Goal: Task Accomplishment & Management: Manage account settings

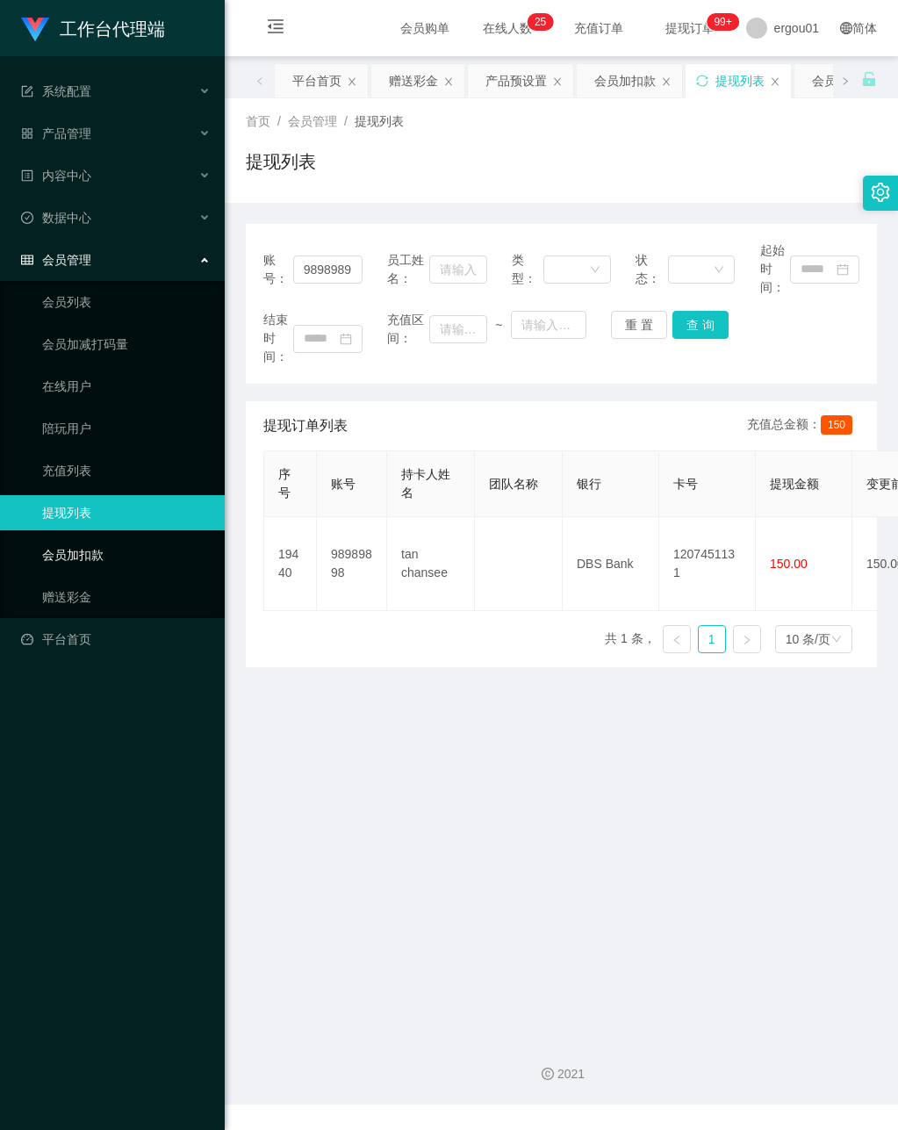
click at [82, 537] on link "会员加扣款" at bounding box center [126, 554] width 169 height 35
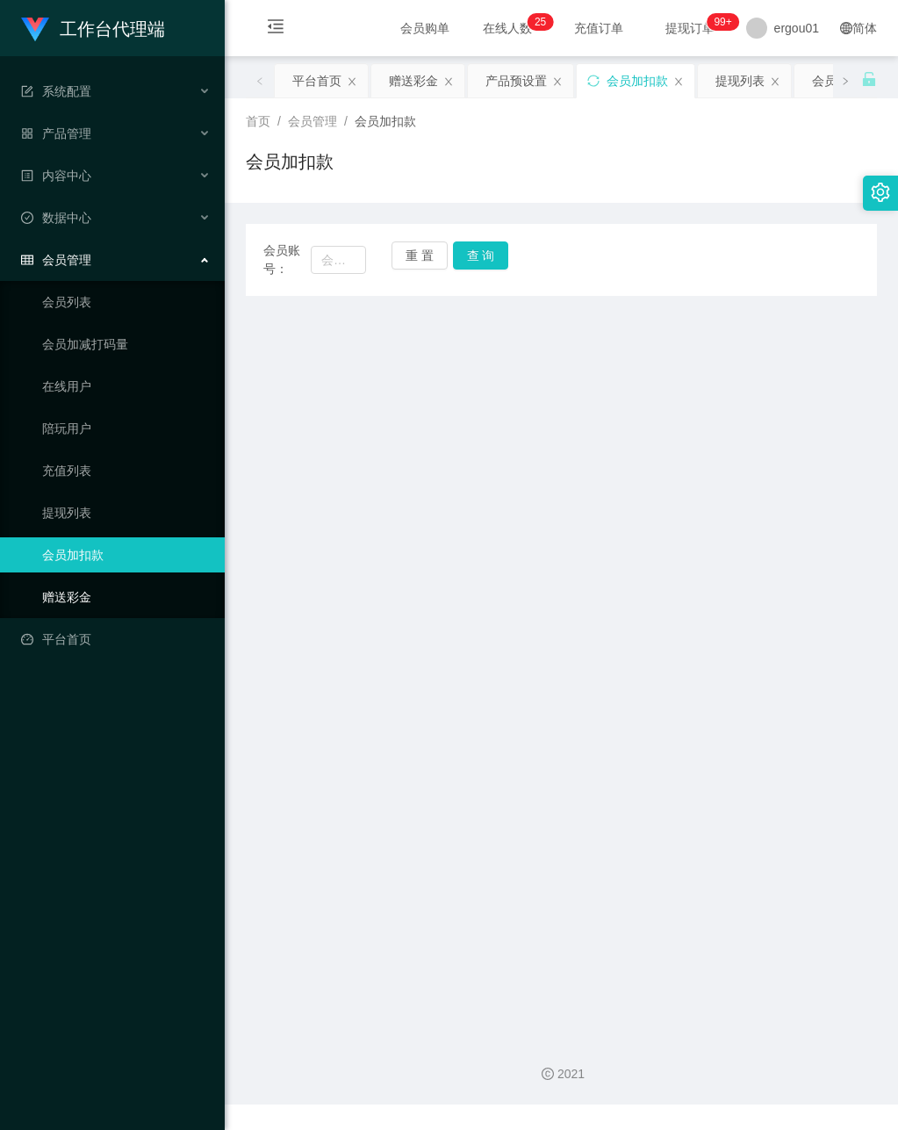
click at [71, 583] on link "赠送彩金" at bounding box center [126, 597] width 169 height 35
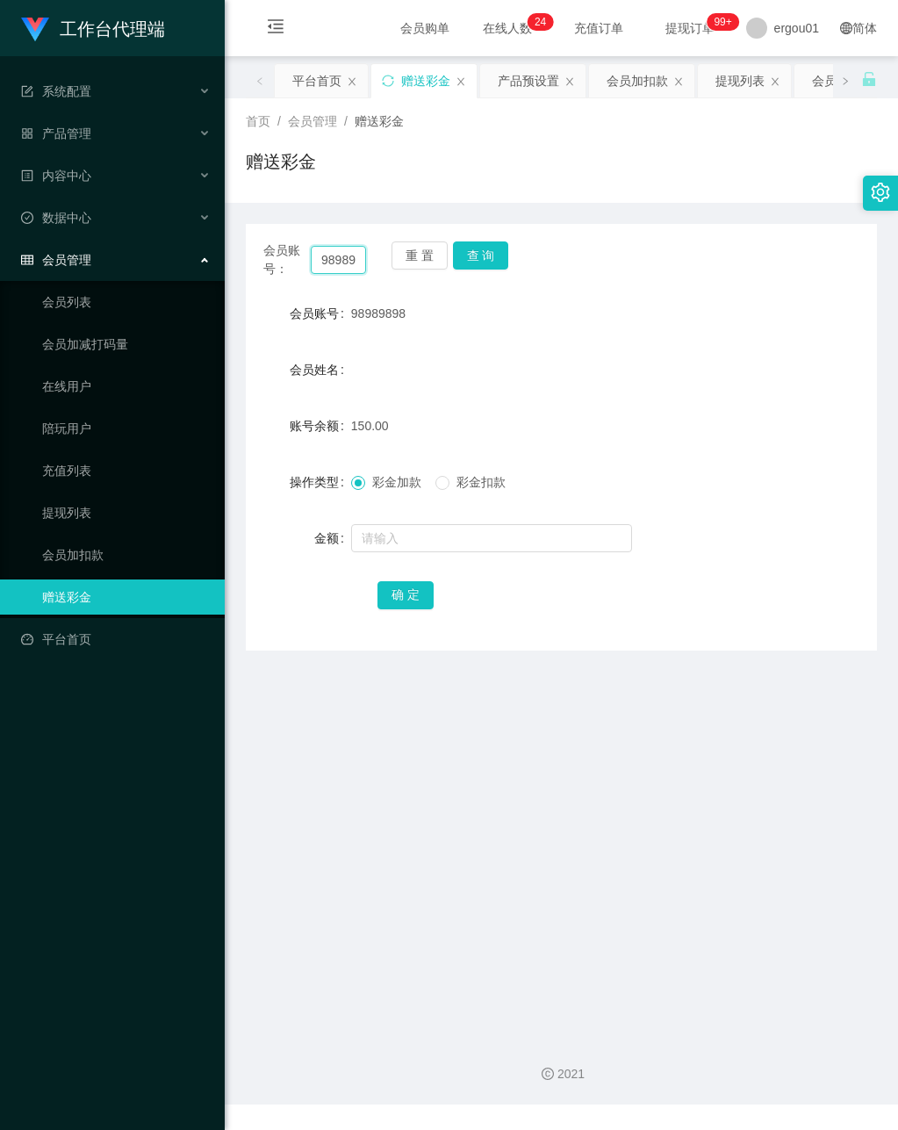
scroll to position [0, 21]
drag, startPoint x: 316, startPoint y: 261, endPoint x: 556, endPoint y: 301, distance: 243.1
click at [554, 292] on div "会员账号： 98989898 重 置 查 询 会员账号 98989898 会员姓名 账号余额 150.00 操作类型 彩金加款 彩金扣款 金额 确 定" at bounding box center [561, 437] width 631 height 427
paste input "89288176"
type input "89288176"
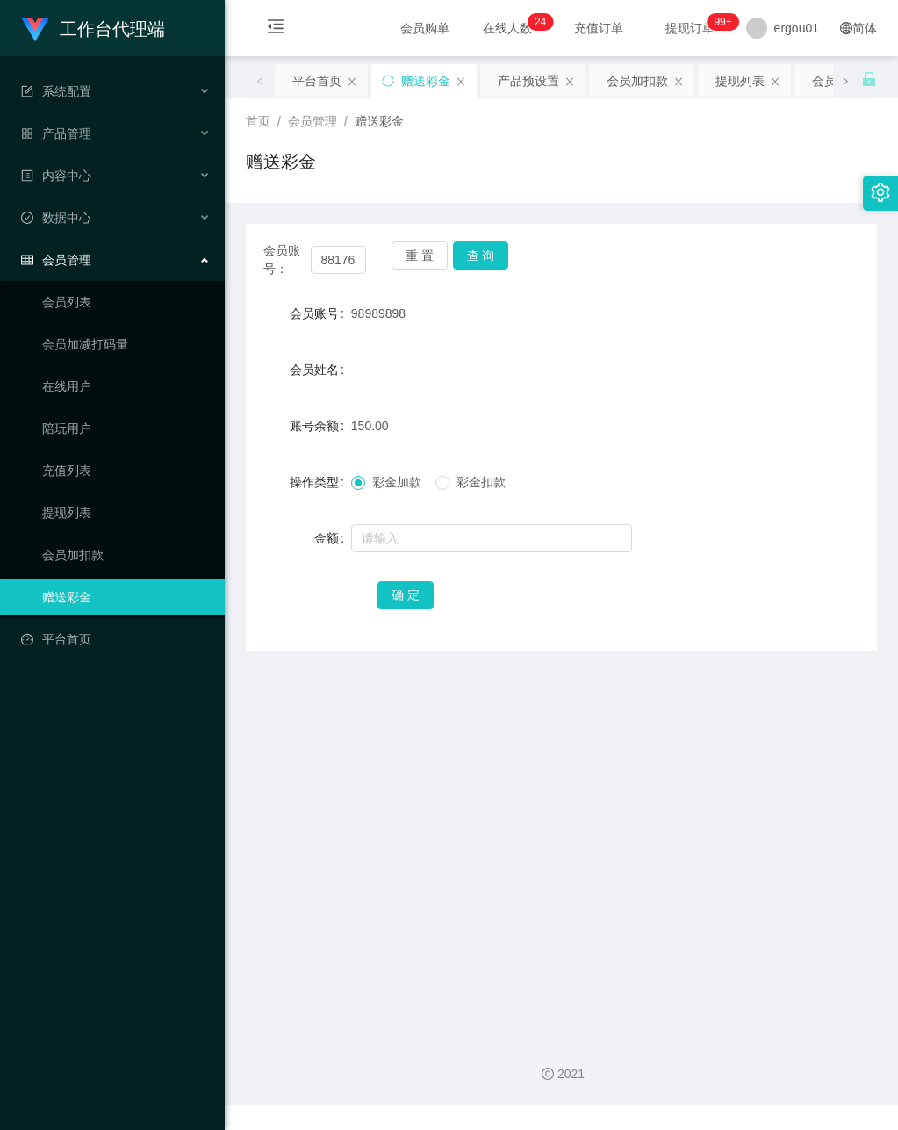
click at [477, 240] on div "会员账号： 89288176 重 置 查 询 会员账号 98989898 会员姓名 账号余额 150.00 操作类型 彩金加款 彩金扣款 金额 确 定" at bounding box center [561, 437] width 631 height 427
click at [475, 266] on button "查 询" at bounding box center [481, 255] width 56 height 28
click at [479, 254] on button "查 询" at bounding box center [481, 255] width 56 height 28
click at [419, 535] on input "text" at bounding box center [491, 538] width 281 height 28
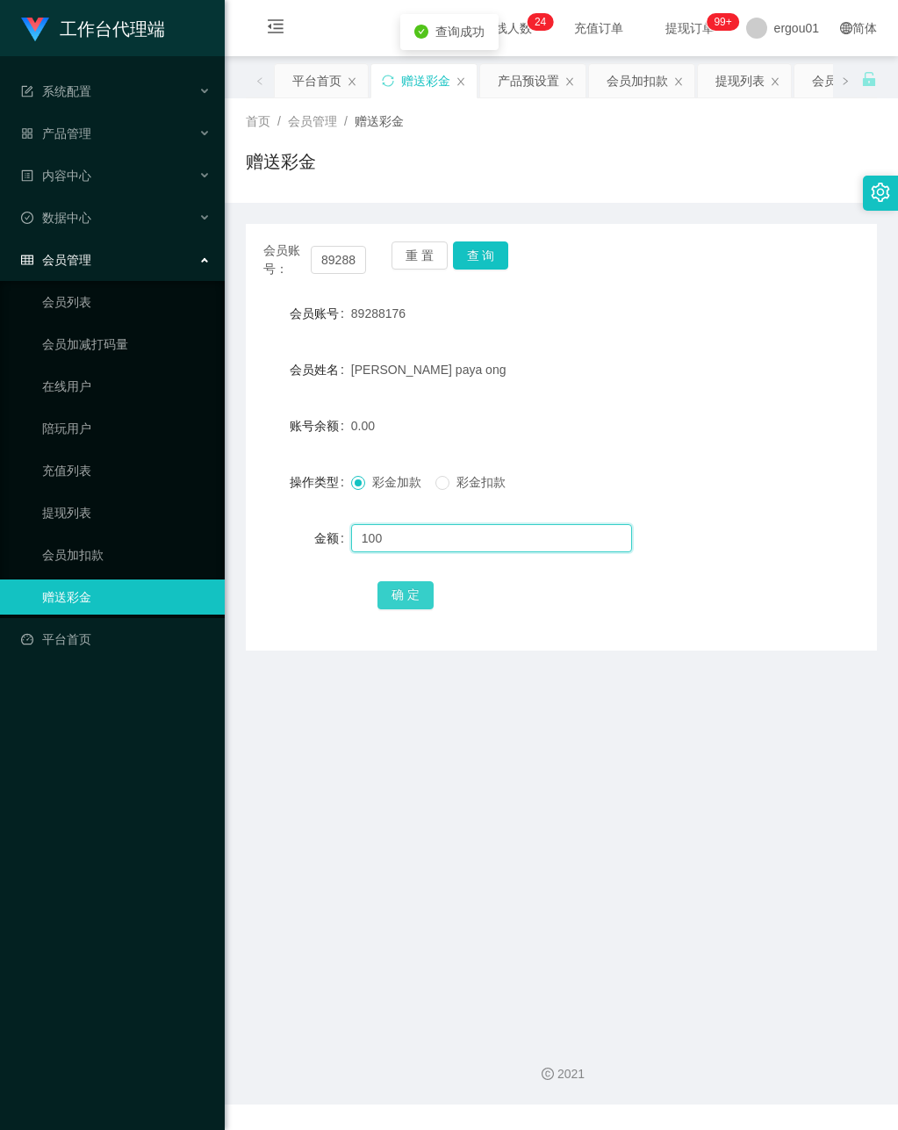
type input "100"
click at [382, 585] on button "确 定" at bounding box center [406, 595] width 56 height 28
drag, startPoint x: 314, startPoint y: 258, endPoint x: 424, endPoint y: 279, distance: 112.6
click at [414, 277] on div "会员账号： 89288176 重 置 查 询" at bounding box center [561, 259] width 631 height 37
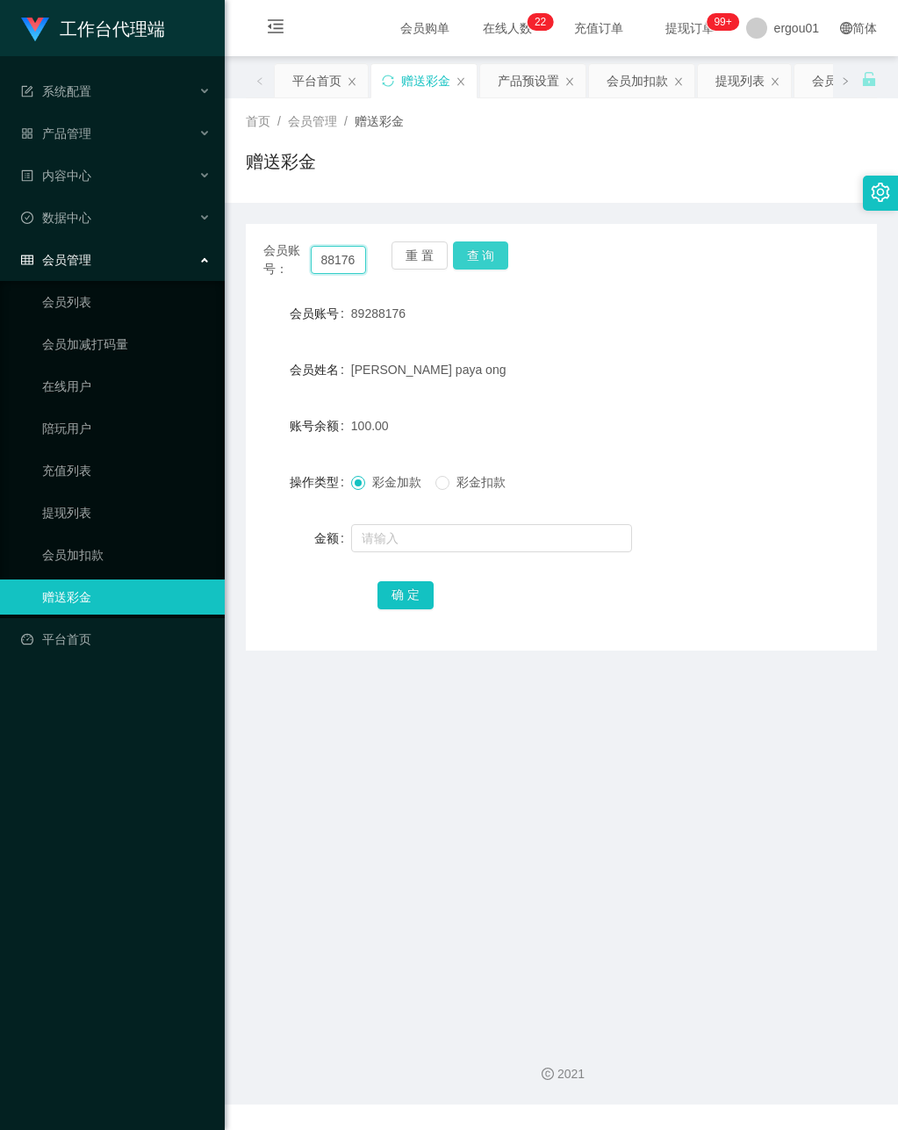
paste input "Honey1357"
type input "Honey1357"
click at [474, 249] on button "查 询" at bounding box center [481, 255] width 56 height 28
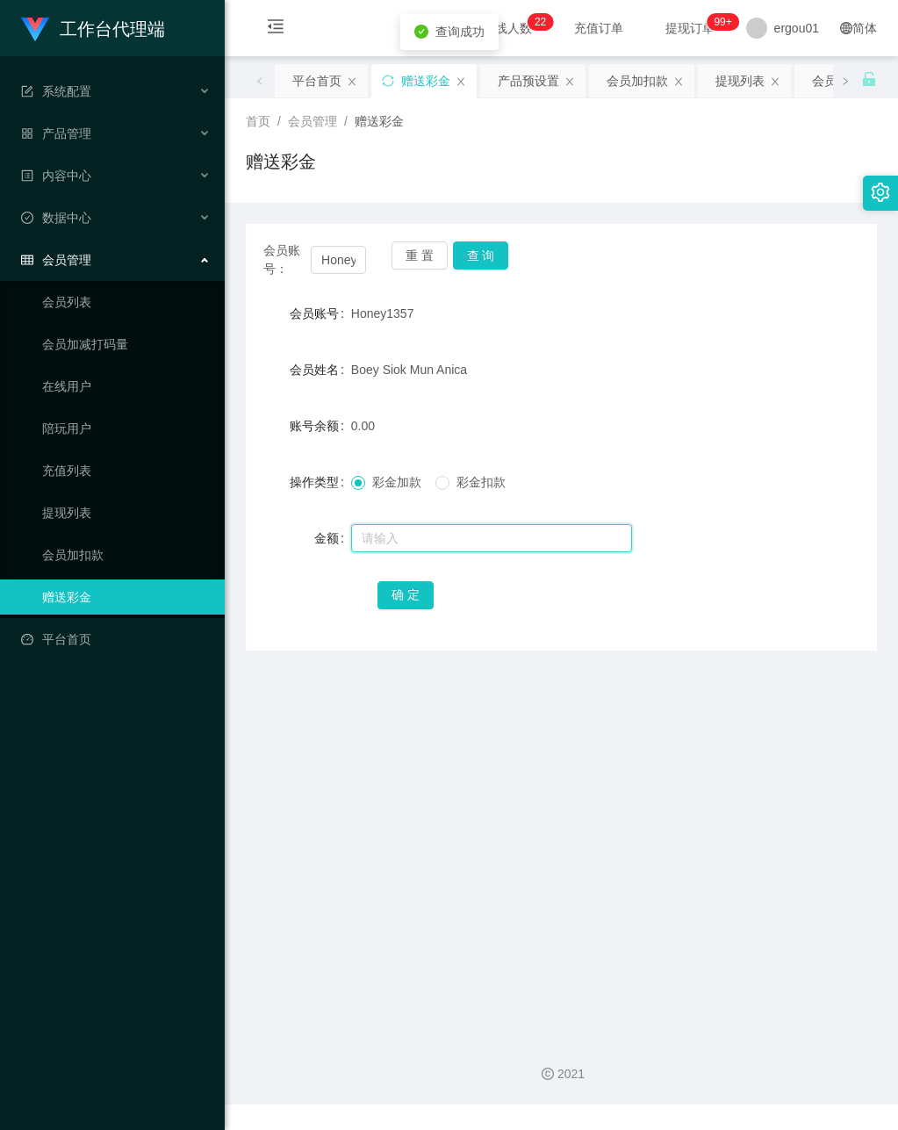
click at [430, 527] on input "text" at bounding box center [491, 538] width 281 height 28
type input "100"
click at [403, 594] on button "确 定" at bounding box center [406, 595] width 56 height 28
click at [369, 770] on main "关闭左侧 关闭右侧 关闭其它 刷新页面 平台首页 赠送彩金 产品预设置 会员加扣款 提现列表 会员列表 充值列表 首页 / 会员管理 / 赠送彩金 / 赠送彩…" at bounding box center [562, 539] width 674 height 967
click at [523, 77] on div "产品预设置" at bounding box center [528, 80] width 61 height 33
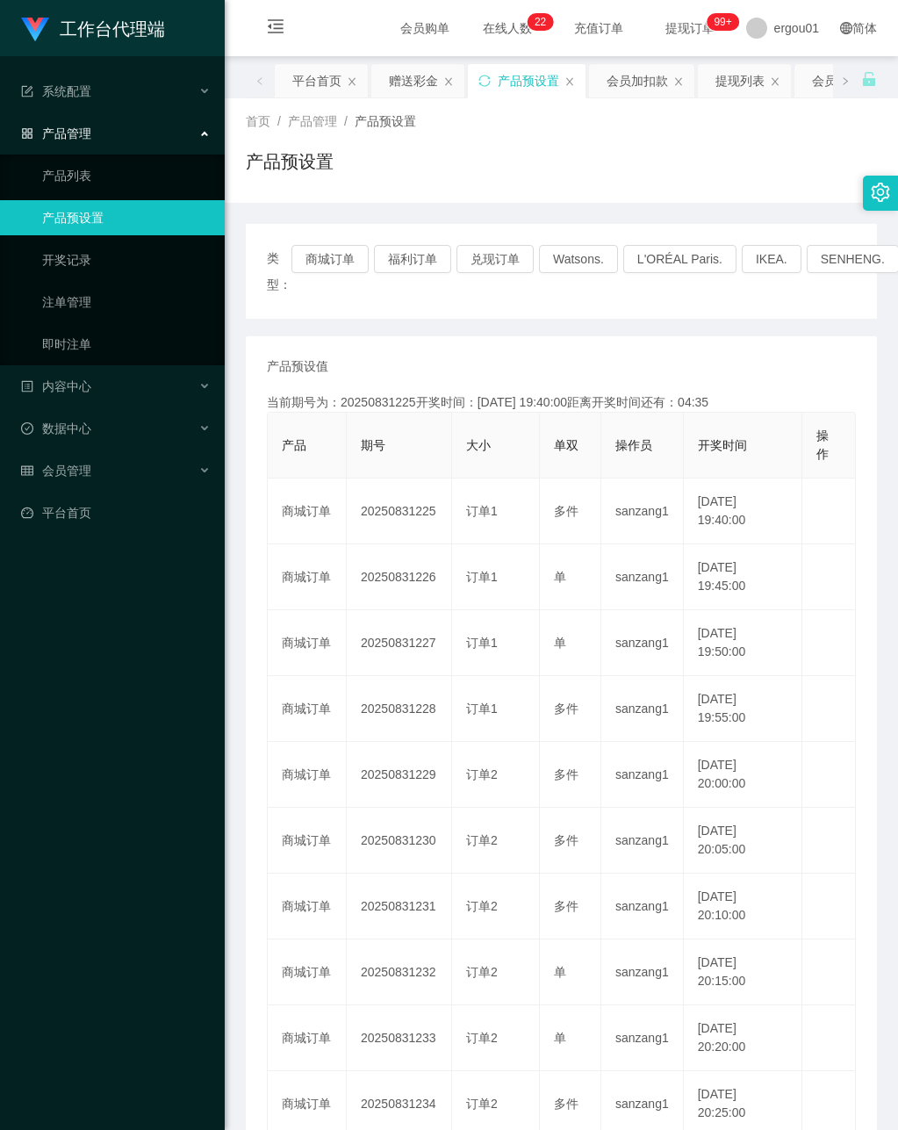
drag, startPoint x: 96, startPoint y: 628, endPoint x: 188, endPoint y: 580, distance: 103.7
click at [112, 627] on div "工作台代理端 系统配置 产品管理 产品列表 产品预设置 开奖记录 注单管理 即时注单 内容中心 数据中心 会员管理 平台首页" at bounding box center [112, 565] width 225 height 1130
click at [404, 80] on div "赠送彩金" at bounding box center [413, 80] width 49 height 33
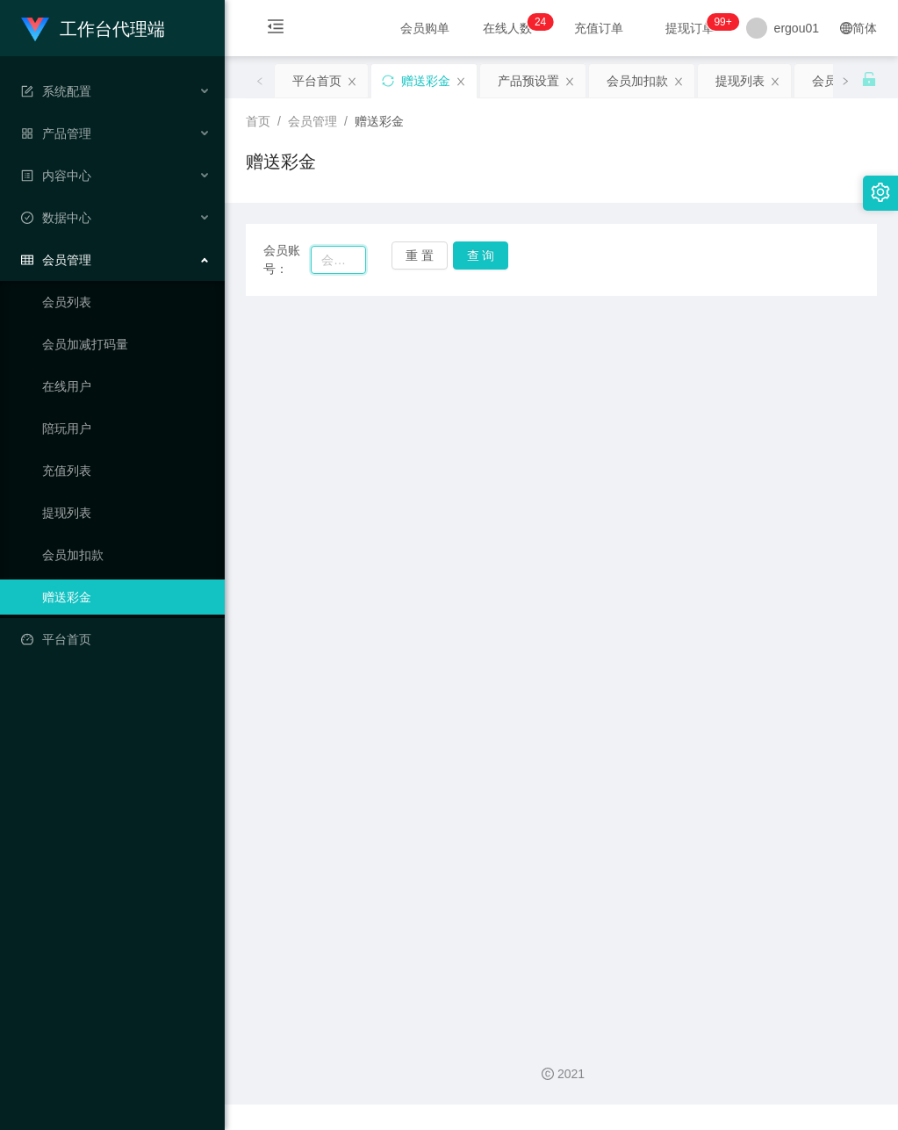
drag, startPoint x: 332, startPoint y: 262, endPoint x: 364, endPoint y: 261, distance: 32.5
click at [332, 262] on input "text" at bounding box center [338, 260] width 54 height 28
paste input "hau"
type input "hau"
drag, startPoint x: 493, startPoint y: 243, endPoint x: 467, endPoint y: 282, distance: 46.3
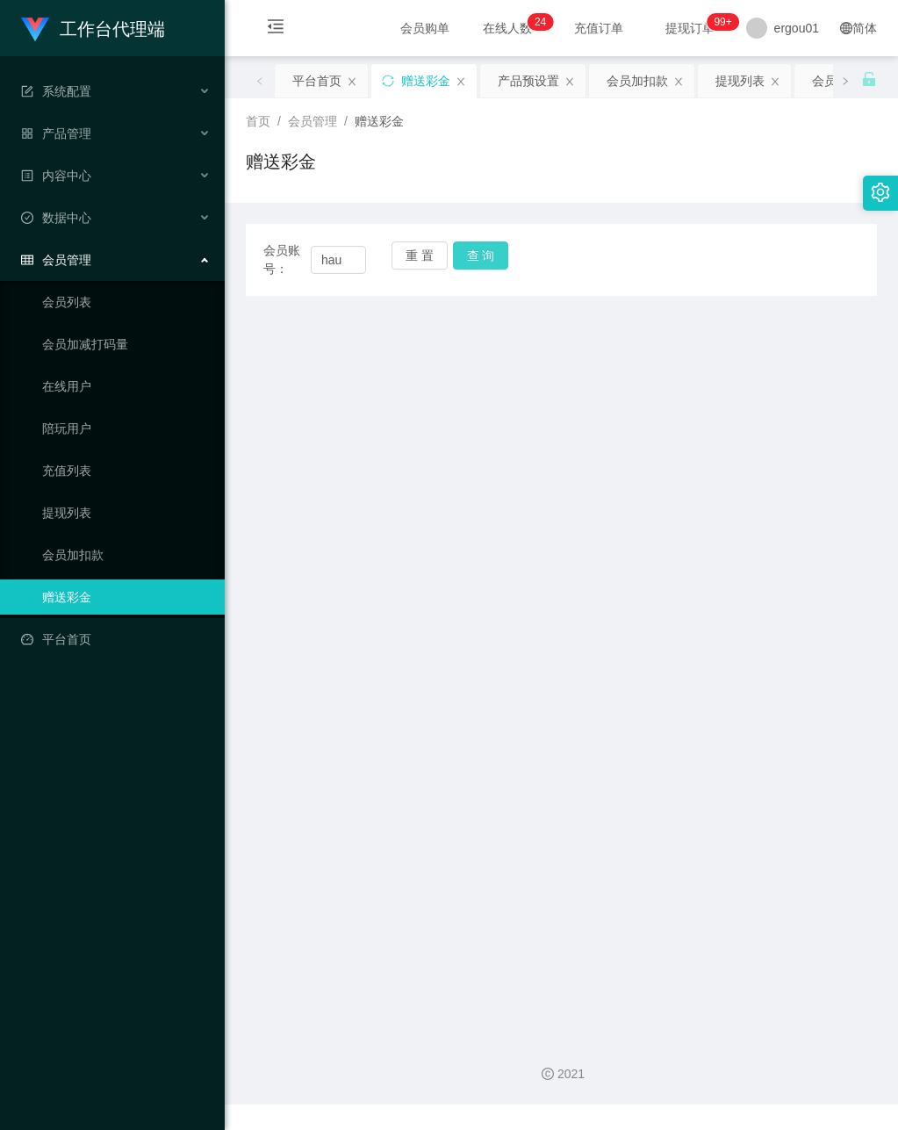
click at [491, 243] on button "查 询" at bounding box center [481, 255] width 56 height 28
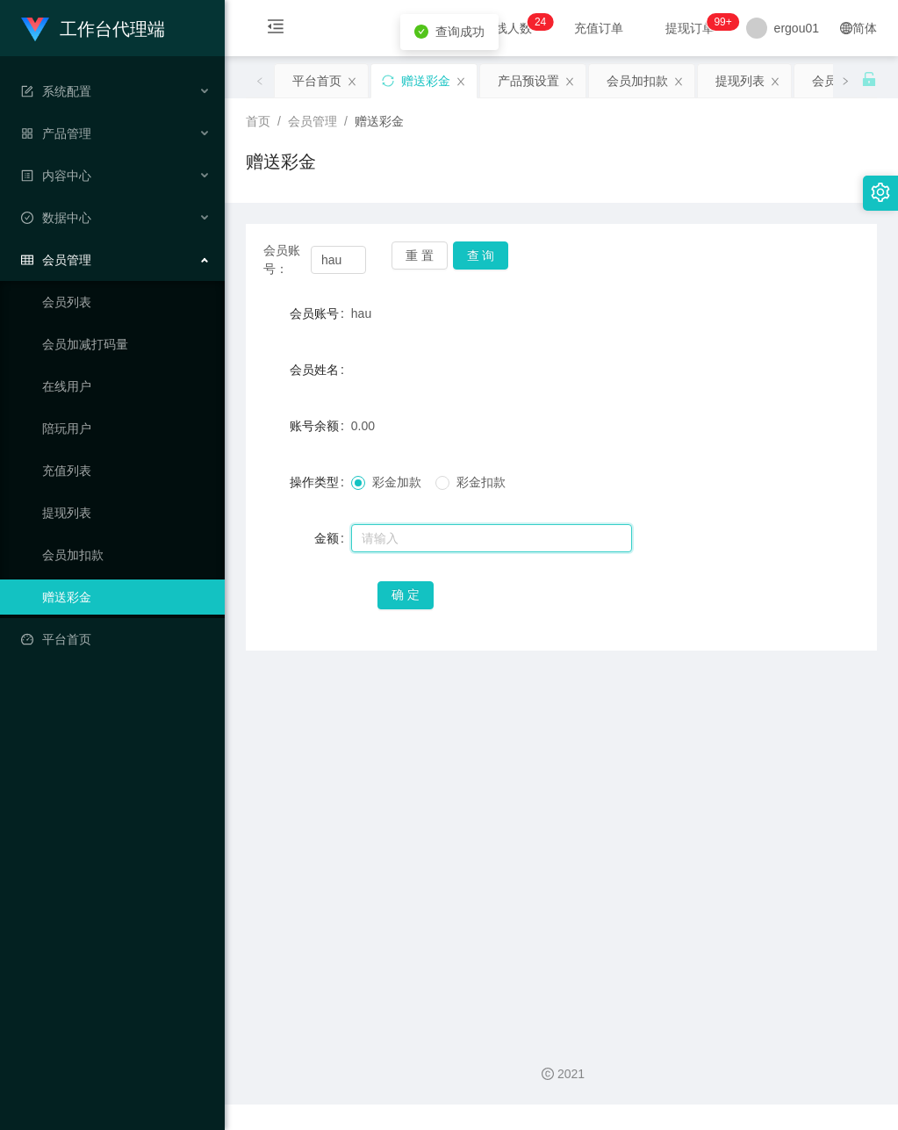
click at [422, 525] on input "text" at bounding box center [491, 538] width 281 height 28
type input "100"
drag, startPoint x: 383, startPoint y: 596, endPoint x: 411, endPoint y: 595, distance: 28.1
click at [386, 595] on button "确 定" at bounding box center [406, 595] width 56 height 28
drag, startPoint x: 312, startPoint y: 258, endPoint x: 491, endPoint y: 306, distance: 185.5
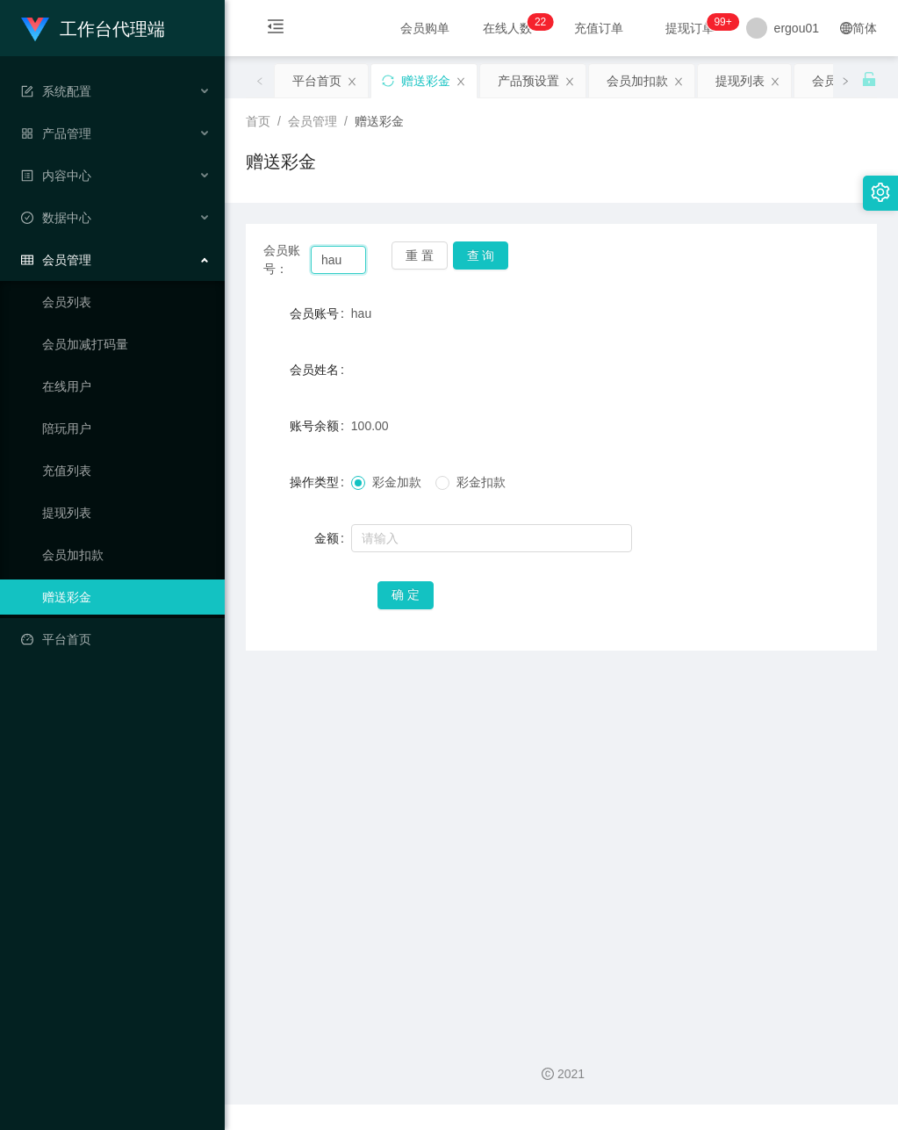
click at [472, 292] on div "会员账号： hau 重 置 查 询 会员账号 hau 会员姓名 账号余额 100.00 操作类型 彩金加款 彩金扣款 金额 确 定" at bounding box center [561, 437] width 631 height 427
paste input "98989898"
type input "98989898"
click at [485, 245] on button "查 询" at bounding box center [481, 255] width 56 height 28
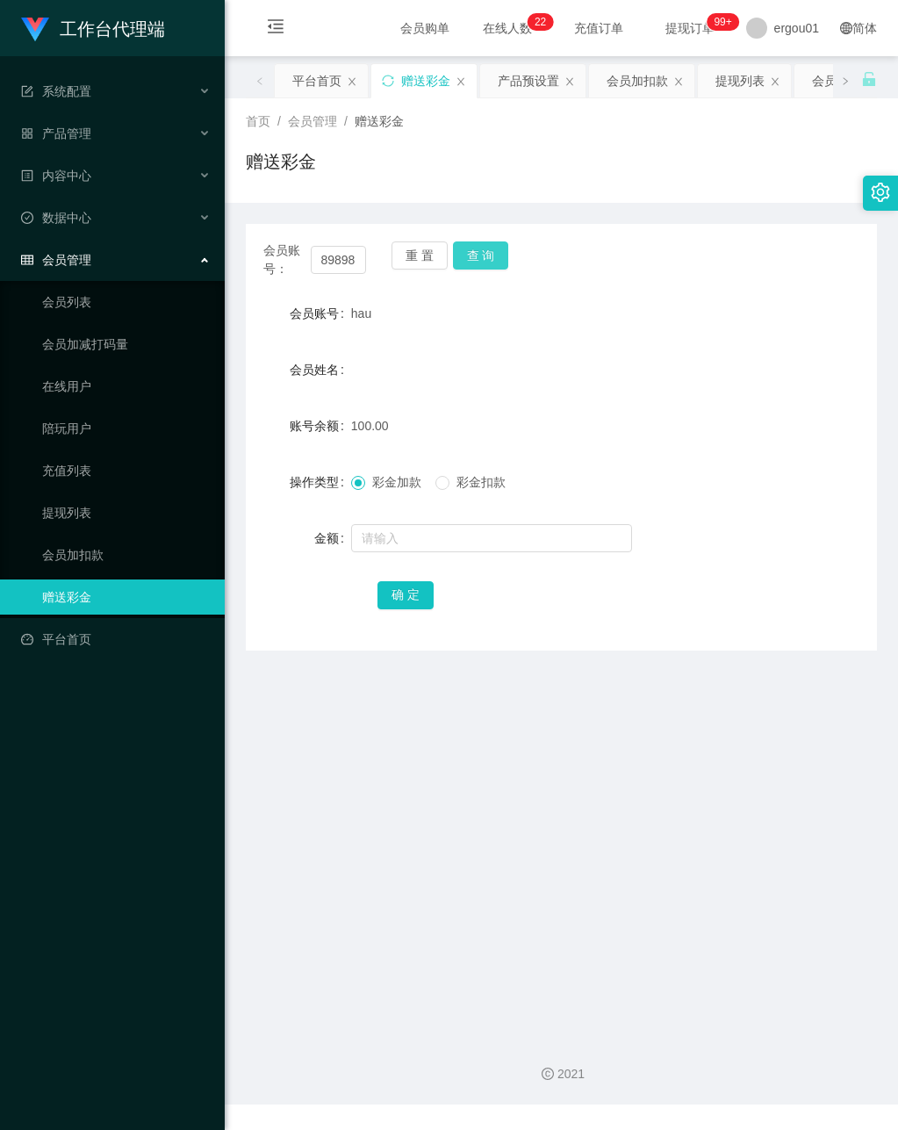
scroll to position [0, 0]
click at [404, 545] on input "text" at bounding box center [491, 538] width 281 height 28
click at [0, 477] on section "工作台代理端 系统配置 产品管理 产品列表 产品预设置 开奖记录 注单管理 即时注单 内容中心 数据中心 会员管理 会员列表 会员加减打码量 在线用户 陪玩用…" at bounding box center [449, 552] width 898 height 1105
type input "300"
drag, startPoint x: 377, startPoint y: 586, endPoint x: 387, endPoint y: 586, distance: 10.5
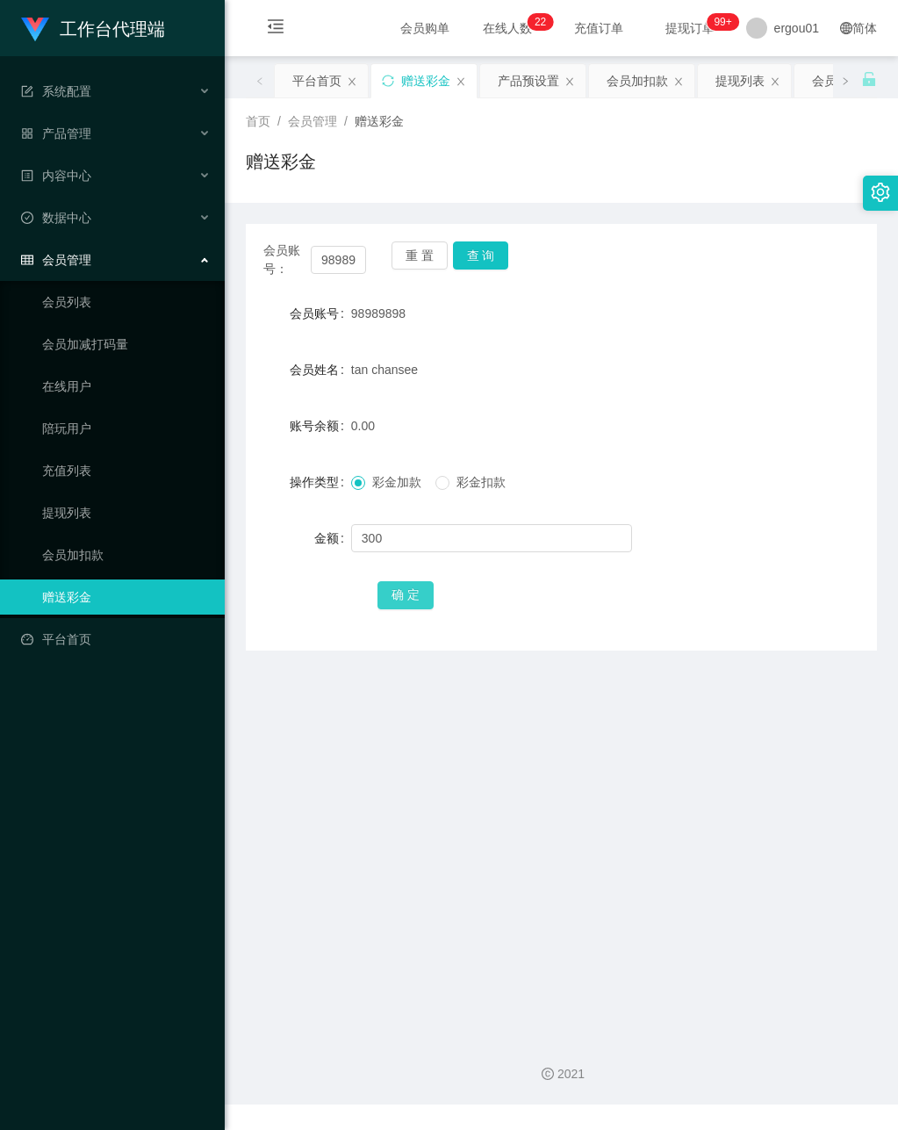
click at [379, 586] on button "确 定" at bounding box center [406, 595] width 56 height 28
drag, startPoint x: 319, startPoint y: 256, endPoint x: 638, endPoint y: 335, distance: 329.1
click at [638, 335] on div "会员账号： 98989898 重 置 查 询 会员账号 98989898 会员姓名 tan chansee 账号余额 300.00 操作类型 彩金加款 彩金扣…" at bounding box center [561, 437] width 631 height 427
paste input "hau"
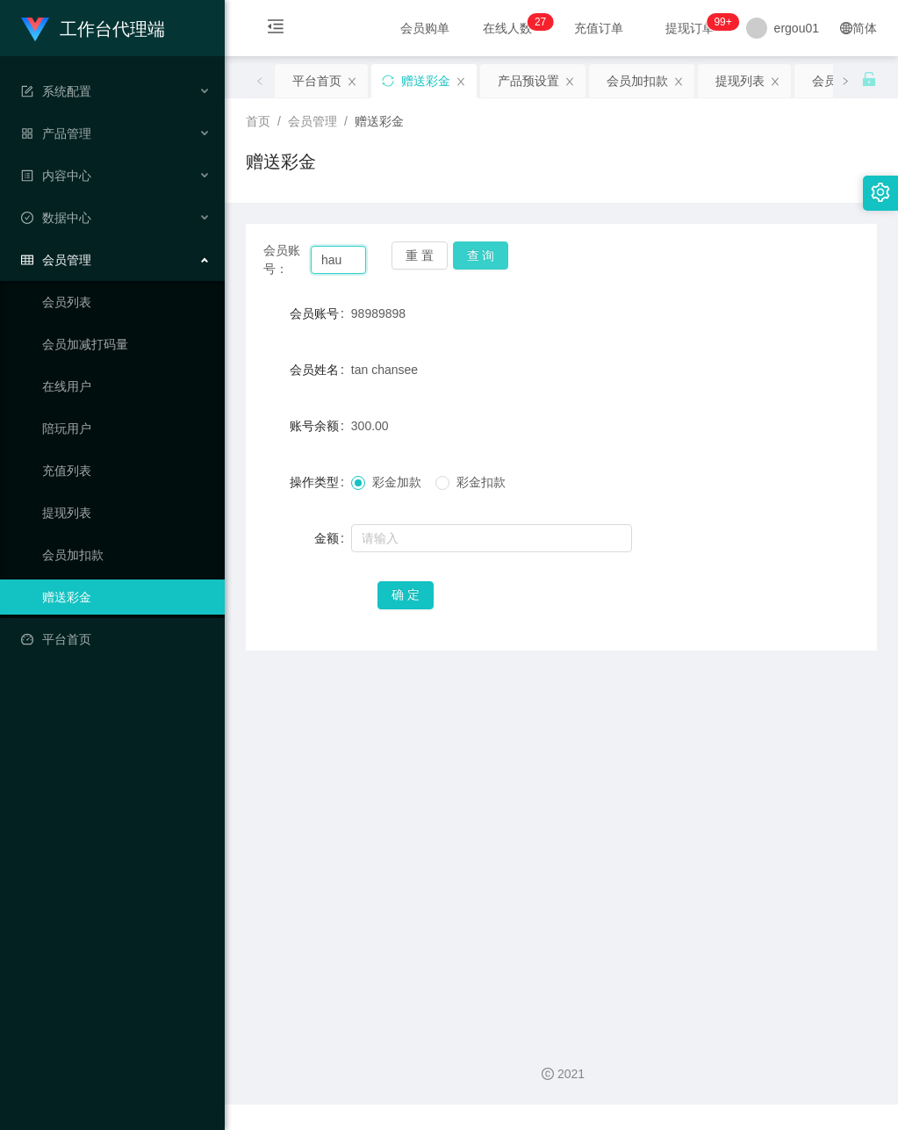
scroll to position [0, 0]
type input "hau"
drag, startPoint x: 477, startPoint y: 253, endPoint x: 517, endPoint y: 280, distance: 48.7
click at [477, 253] on button "查 询" at bounding box center [481, 255] width 56 height 28
drag, startPoint x: 414, startPoint y: 906, endPoint x: 351, endPoint y: 545, distance: 366.3
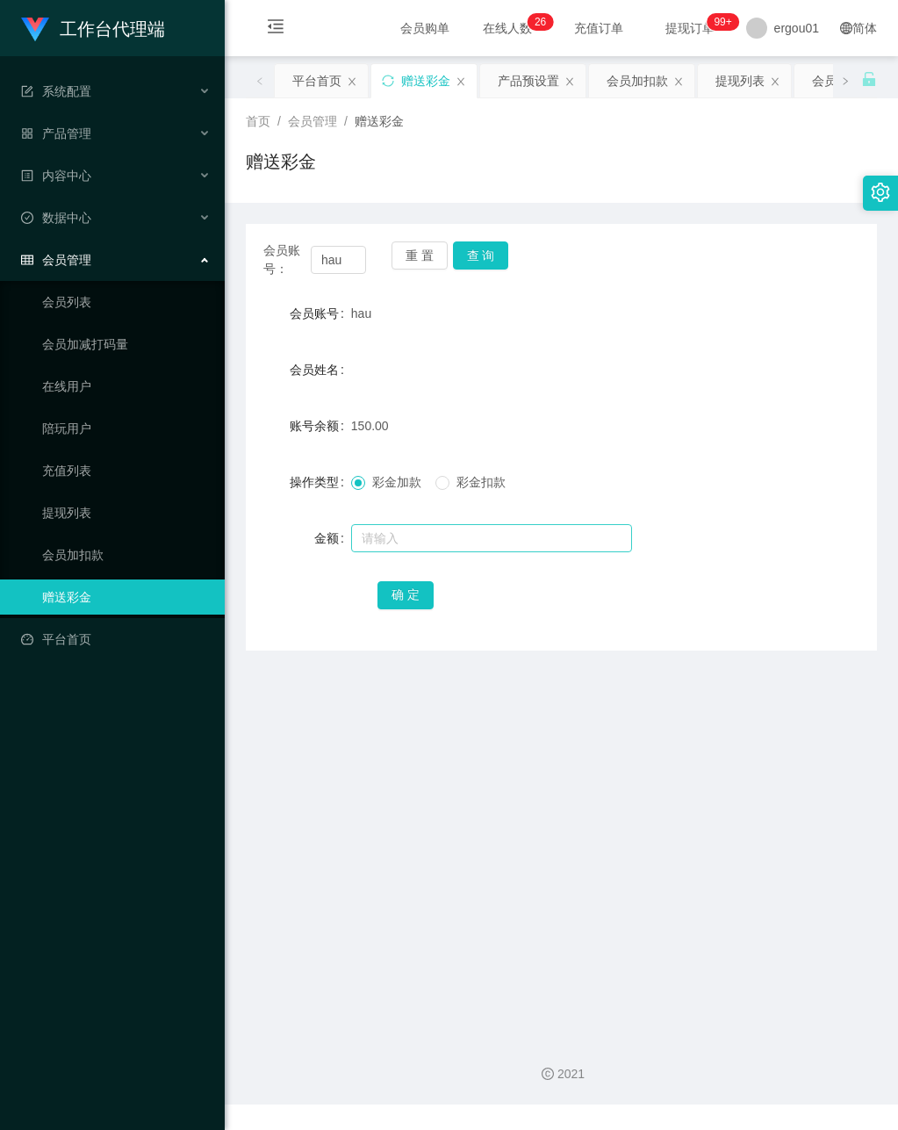
click at [399, 877] on main "关闭左侧 关闭右侧 关闭其它 刷新页面 平台首页 赠送彩金 产品预设置 会员加扣款 提现列表 会员列表 充值列表 首页 / 会员管理 / 赠送彩金 / 赠送彩…" at bounding box center [562, 539] width 674 height 967
drag, startPoint x: 478, startPoint y: 251, endPoint x: 465, endPoint y: 254, distance: 13.4
click at [479, 251] on button "查 询" at bounding box center [481, 255] width 56 height 28
click at [68, 458] on link "充值列表" at bounding box center [126, 470] width 169 height 35
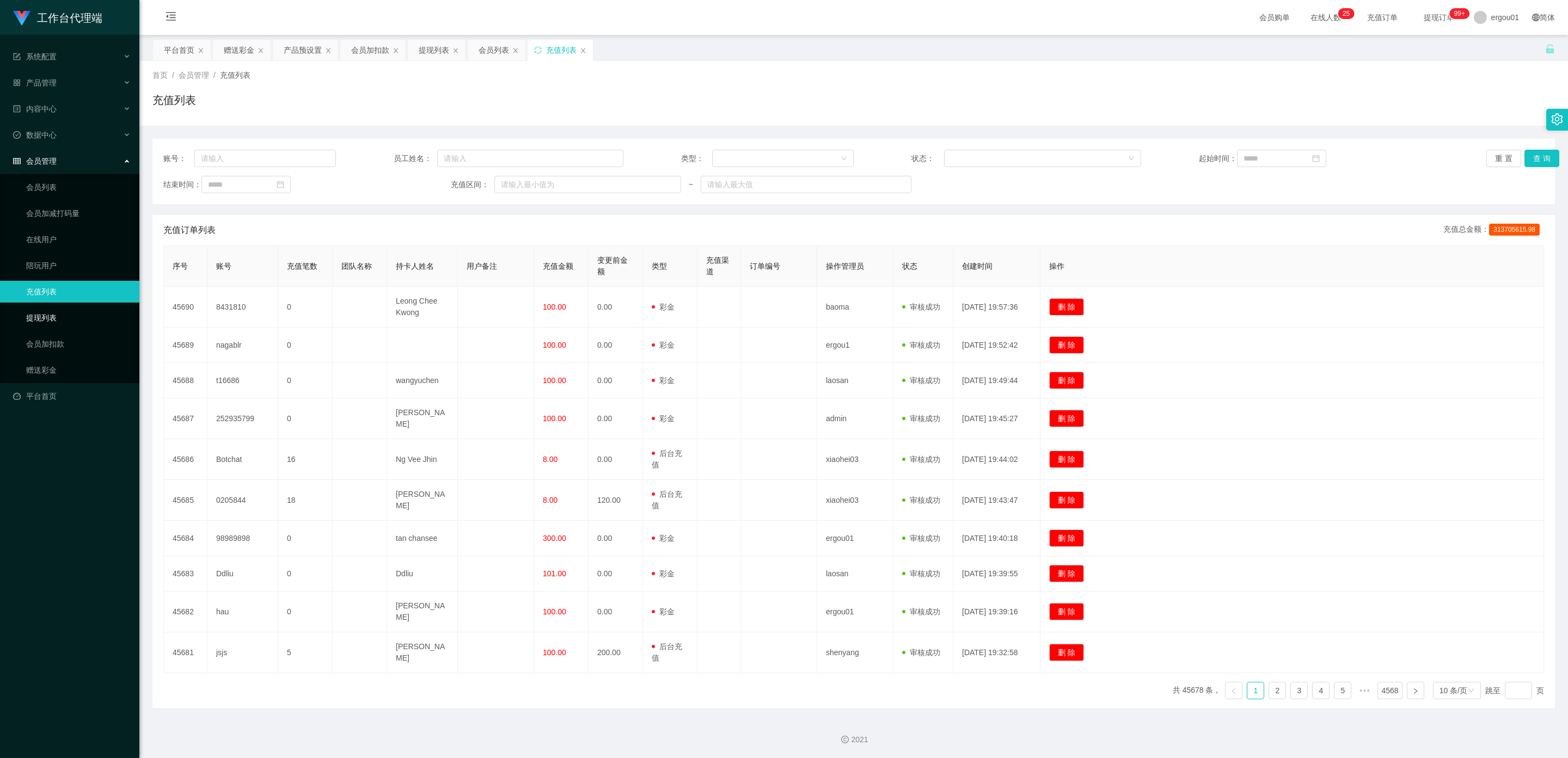
click at [42, 307] on link "提现列表" at bounding box center [78, 317] width 105 height 22
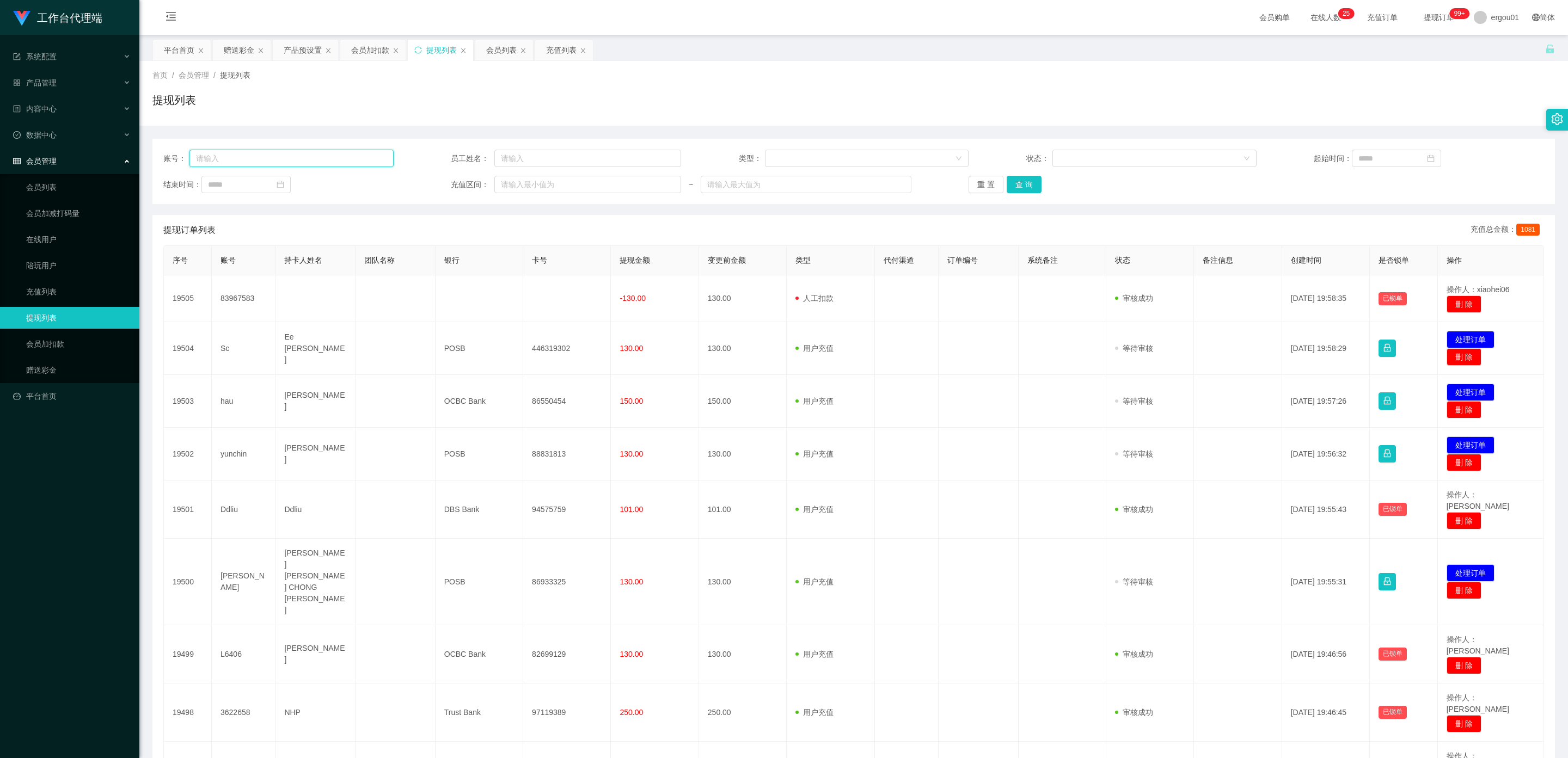
click at [255, 161] on input "text" at bounding box center [291, 158] width 204 height 17
paste input "Payment"
type input "Payment"
drag, startPoint x: 260, startPoint y: 160, endPoint x: 0, endPoint y: 90, distance: 269.3
click at [0, 90] on section "工作台代理端 系统配置 产品管理 产品列表 产品预设置 开奖记录 注单管理 即时注单 内容中心 数据中心 会员管理 会员列表 会员加减打码量 在线用户 陪玩用…" at bounding box center [784, 472] width 1568 height 944
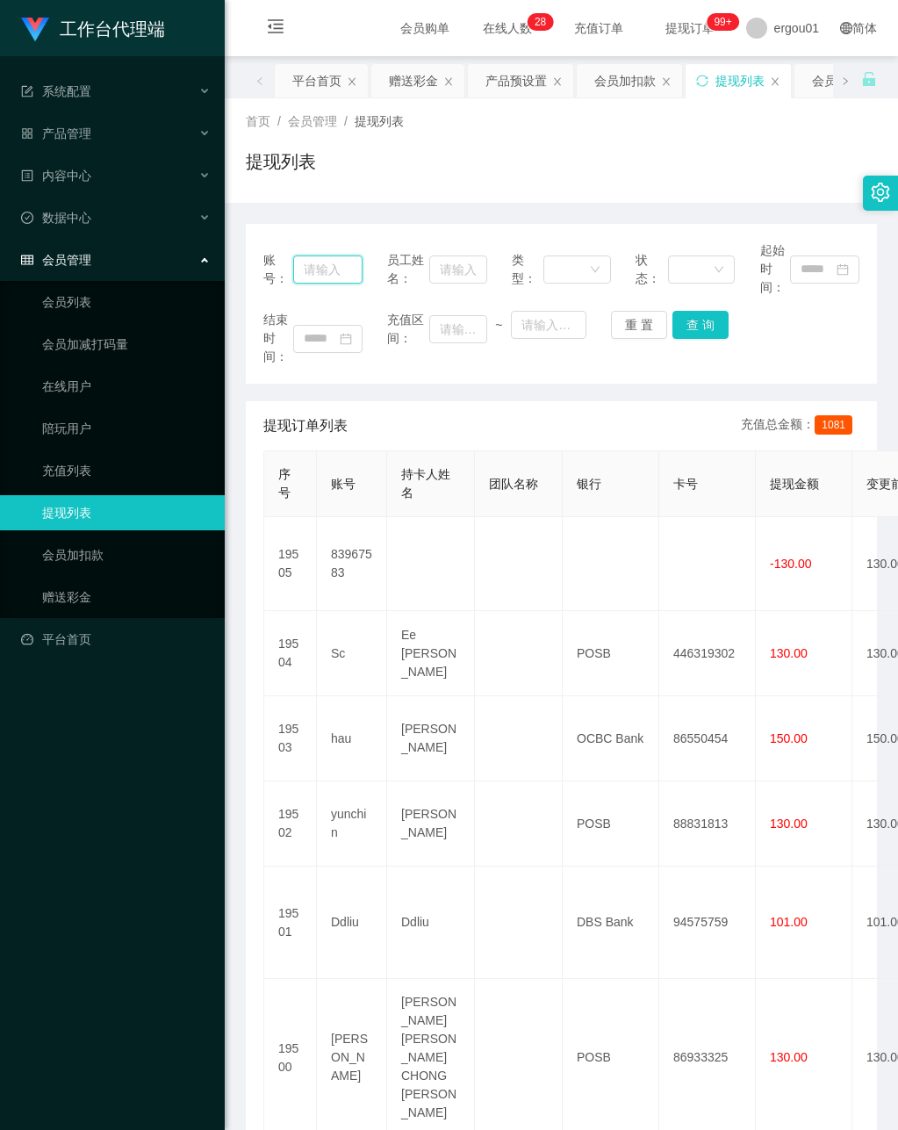
click at [314, 270] on input "text" at bounding box center [328, 270] width 70 height 28
paste input "hau"
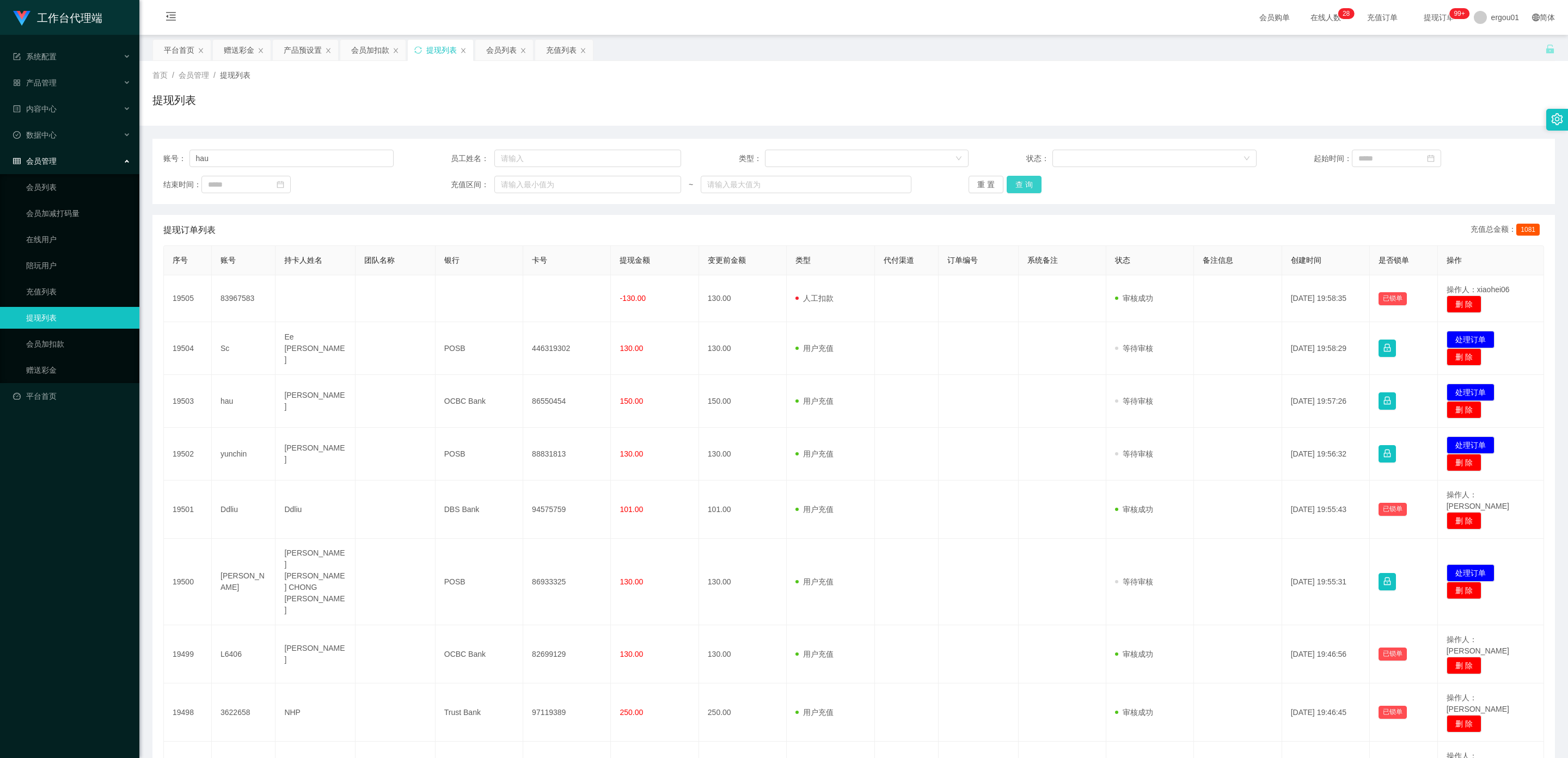
click at [556, 190] on button "查 询" at bounding box center [1024, 185] width 35 height 17
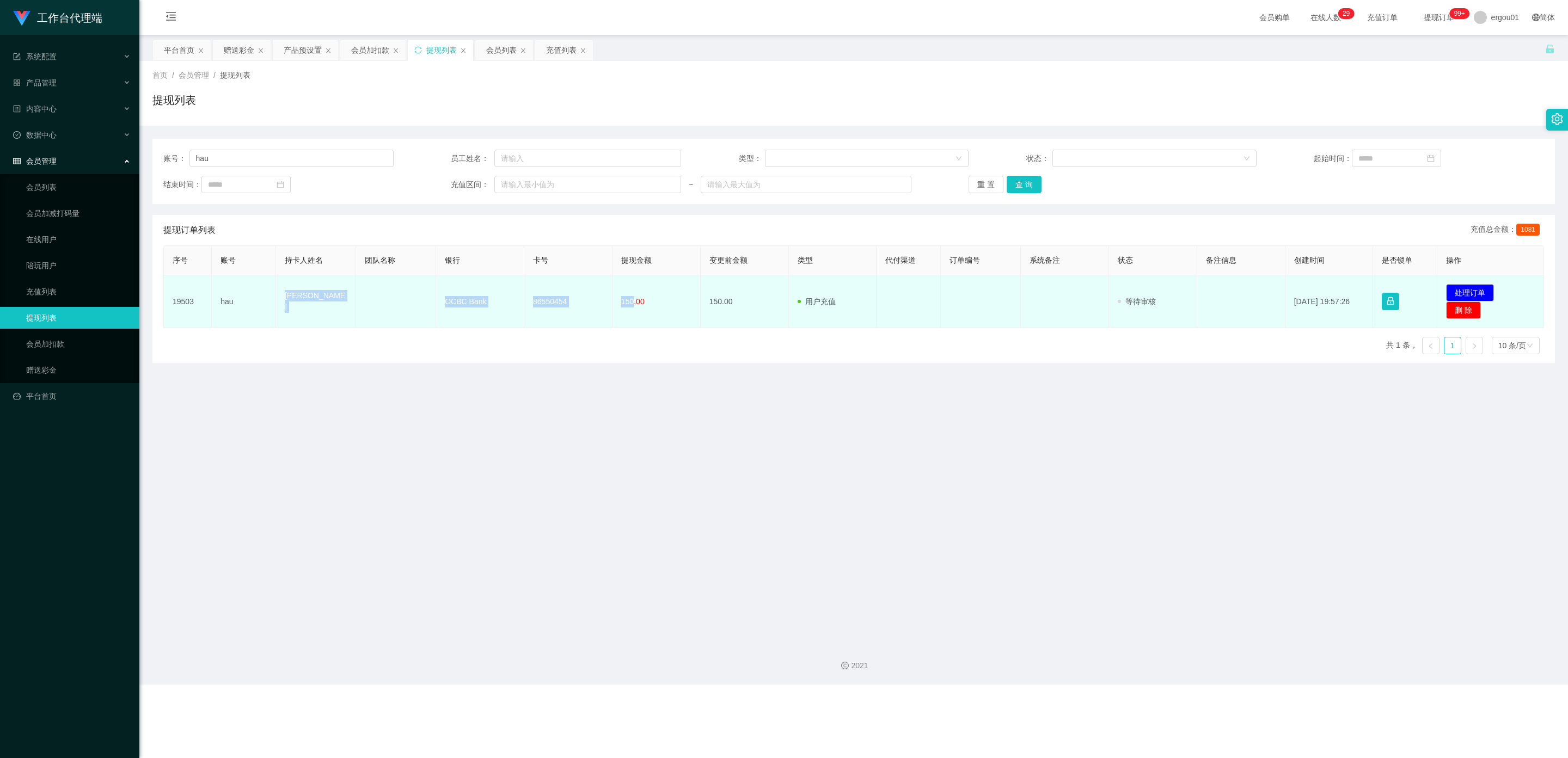
drag, startPoint x: 629, startPoint y: 299, endPoint x: 324, endPoint y: 312, distance: 305.3
click at [288, 299] on tr "19503 hau chiang kok hau OCBC Bank 86550454 150.00 150.00 用户充值 人工扣款 审核驳回 审核成功 等…" at bounding box center [854, 301] width 1380 height 53
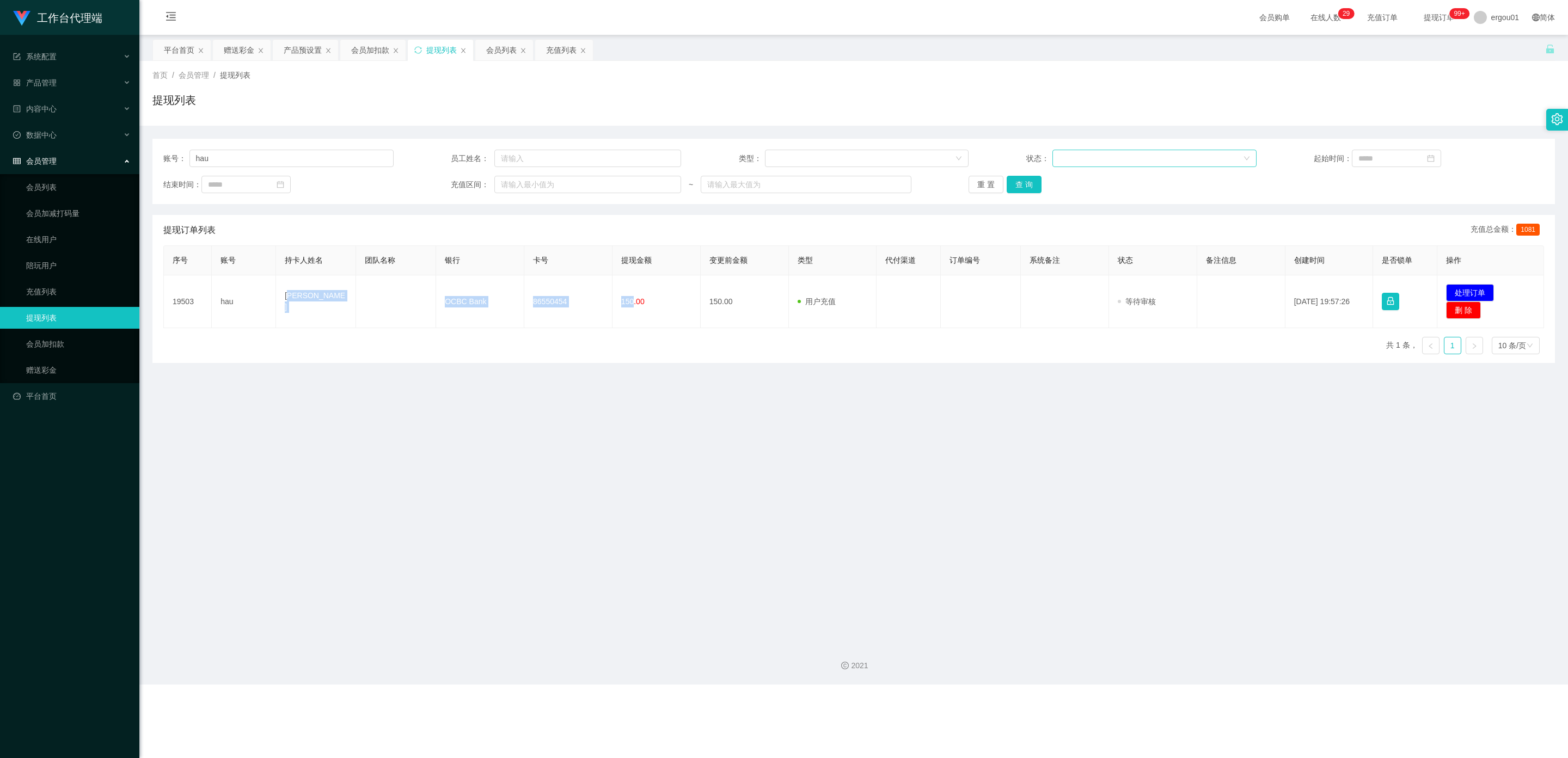
copy tr "hiang kok hau OCBC Bank 86550454 150"
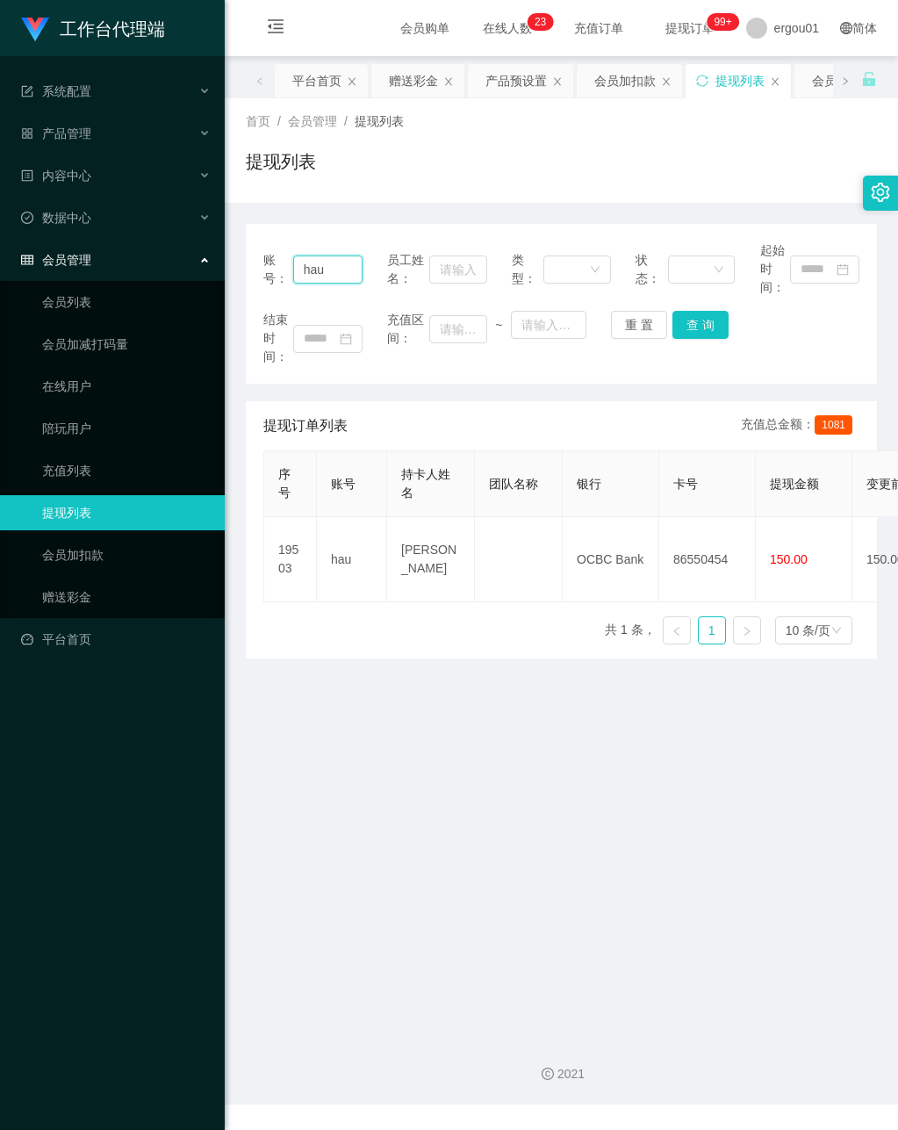
drag, startPoint x: 333, startPoint y: 271, endPoint x: 61, endPoint y: 241, distance: 274.0
click at [61, 241] on section "工作台代理端 系统配置 产品管理 产品列表 产品预设置 开奖记录 注单管理 即时注单 内容中心 数据中心 会员管理 会员列表 会员加减打码量 在线用户 陪玩用…" at bounding box center [449, 552] width 898 height 1105
paste input "Honey1357"
drag, startPoint x: 695, startPoint y: 324, endPoint x: 696, endPoint y: 288, distance: 36.0
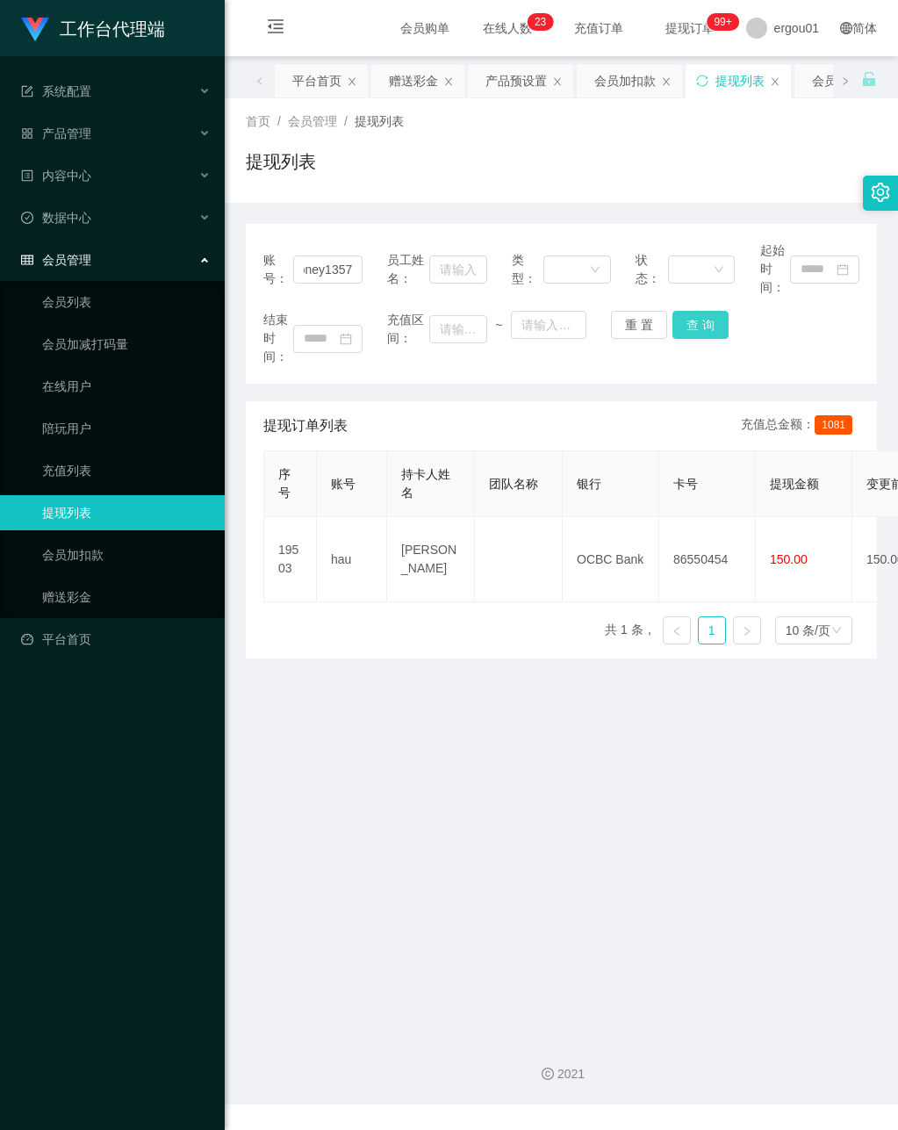
click at [695, 324] on button "查 询" at bounding box center [701, 325] width 56 height 28
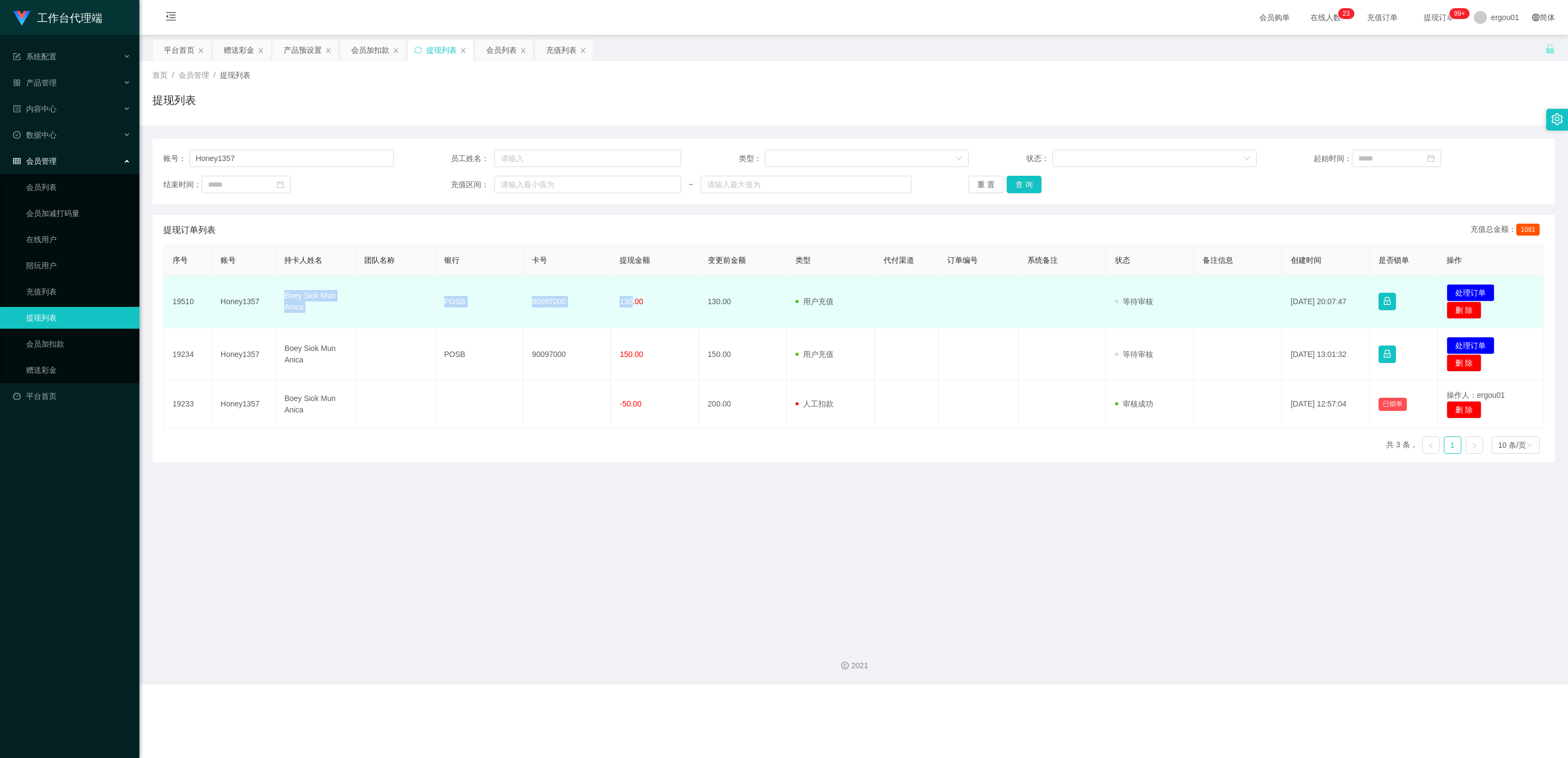
drag, startPoint x: 628, startPoint y: 299, endPoint x: 286, endPoint y: 299, distance: 342.0
click at [286, 299] on tr "19510 Honey1357 Boey Siok Mun Anica POSB 90097000 130.00 130.00 用户充值 人工扣款 审核驳回 …" at bounding box center [854, 301] width 1380 height 53
copy tr "Boey Siok Mun Anica POSB 90097000 130"
click at [556, 291] on button "处理订单" at bounding box center [1470, 293] width 48 height 17
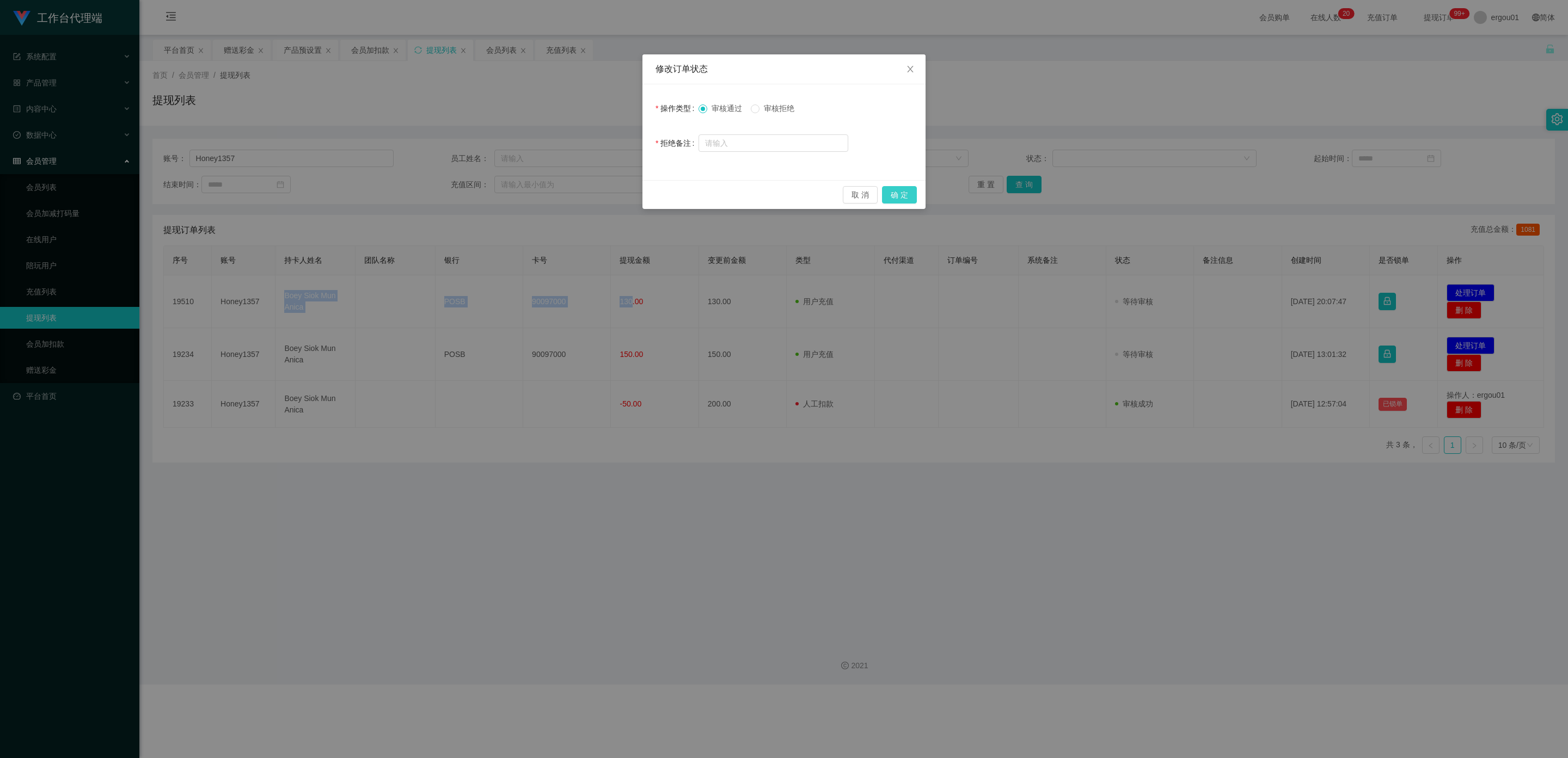
click at [556, 188] on button "确 定" at bounding box center [900, 195] width 35 height 17
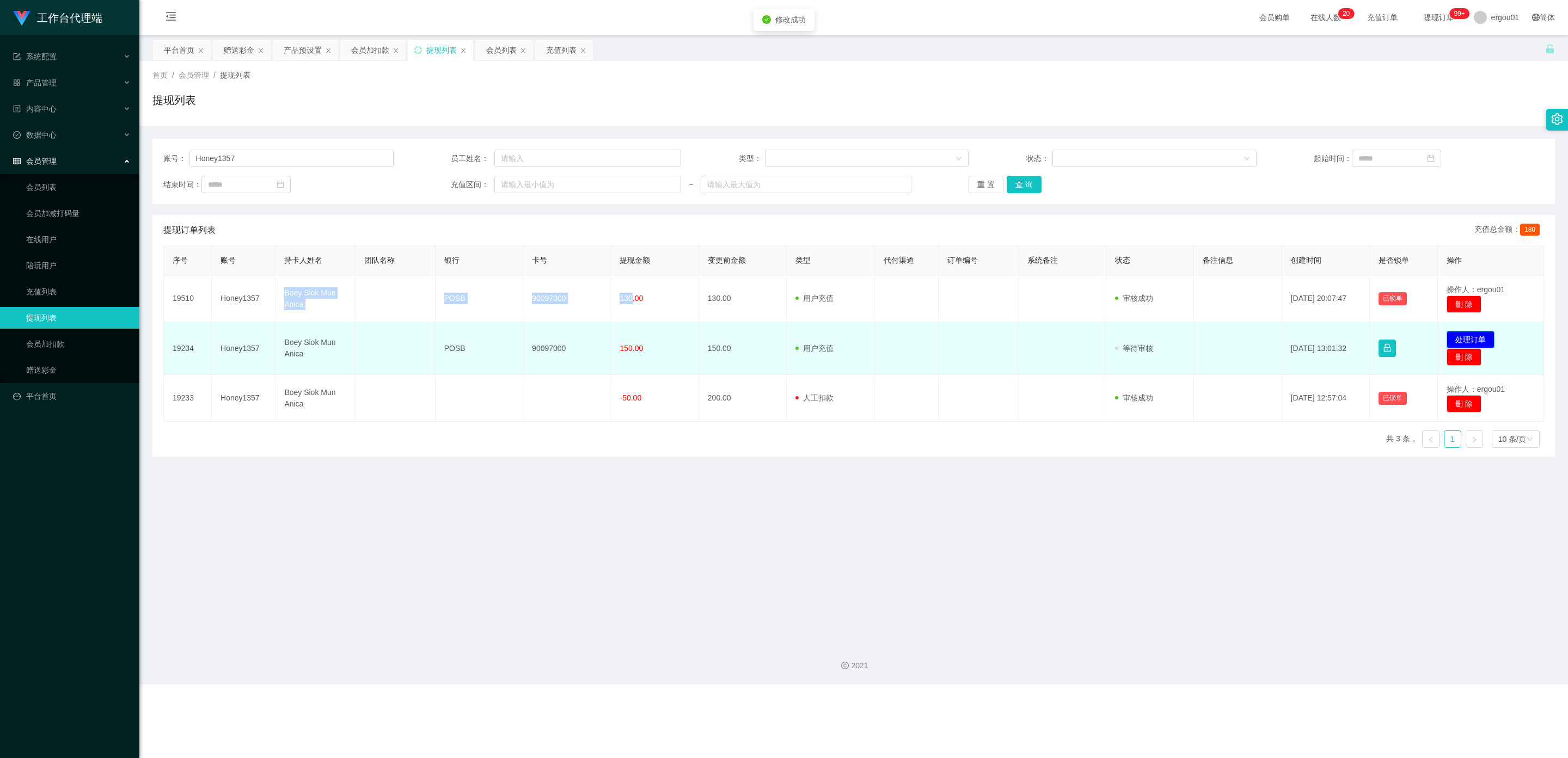
click at [556, 340] on button "处理订单" at bounding box center [1470, 340] width 48 height 17
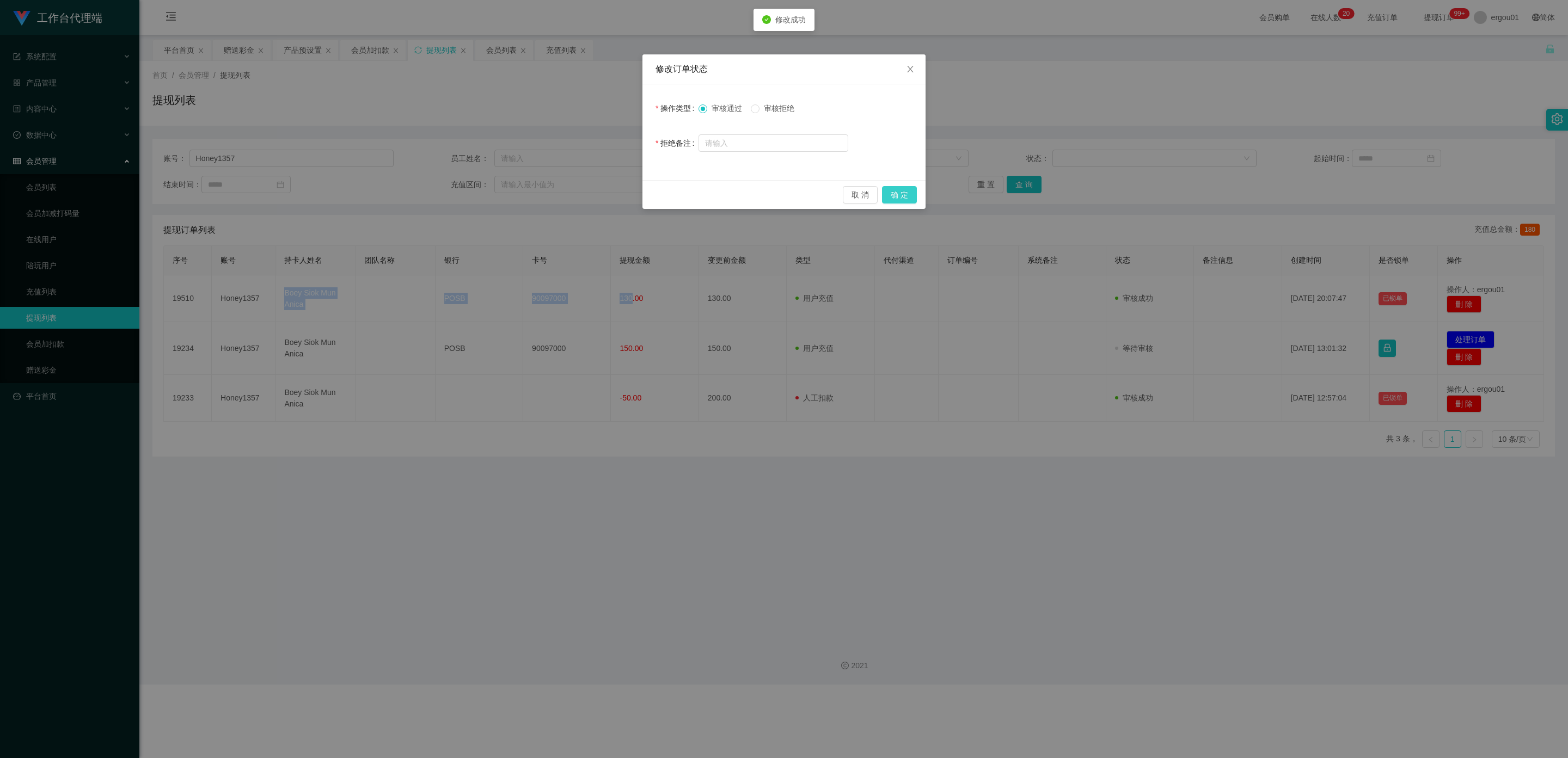
click at [556, 195] on button "确 定" at bounding box center [900, 195] width 35 height 17
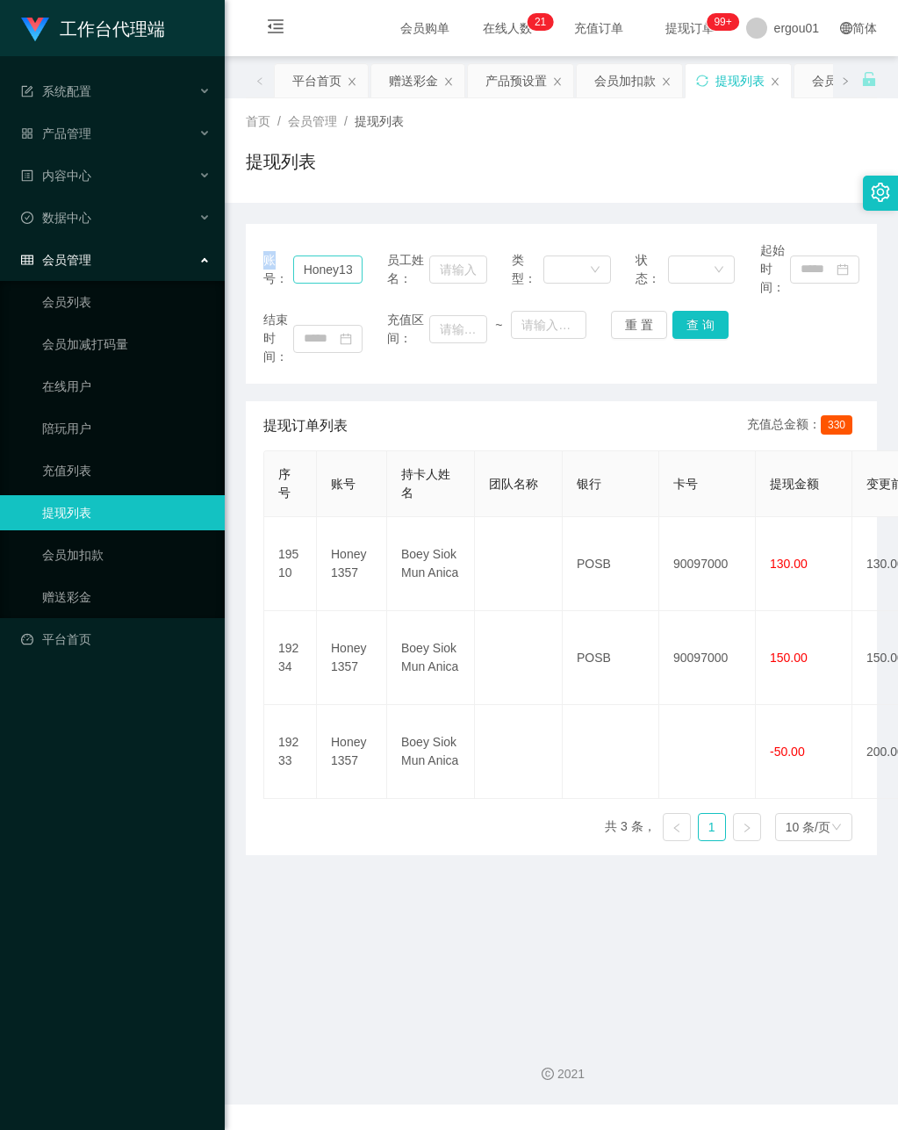
drag, startPoint x: 291, startPoint y: 264, endPoint x: 322, endPoint y: 270, distance: 32.0
click at [322, 270] on div "账号： Honey1357" at bounding box center [312, 268] width 99 height 55
drag, startPoint x: 303, startPoint y: 266, endPoint x: 422, endPoint y: 291, distance: 121.9
click at [422, 291] on div "账号： Honey1357 员工姓名： 类型： 状态： 起始时间：" at bounding box center [561, 268] width 596 height 55
paste input "98989898"
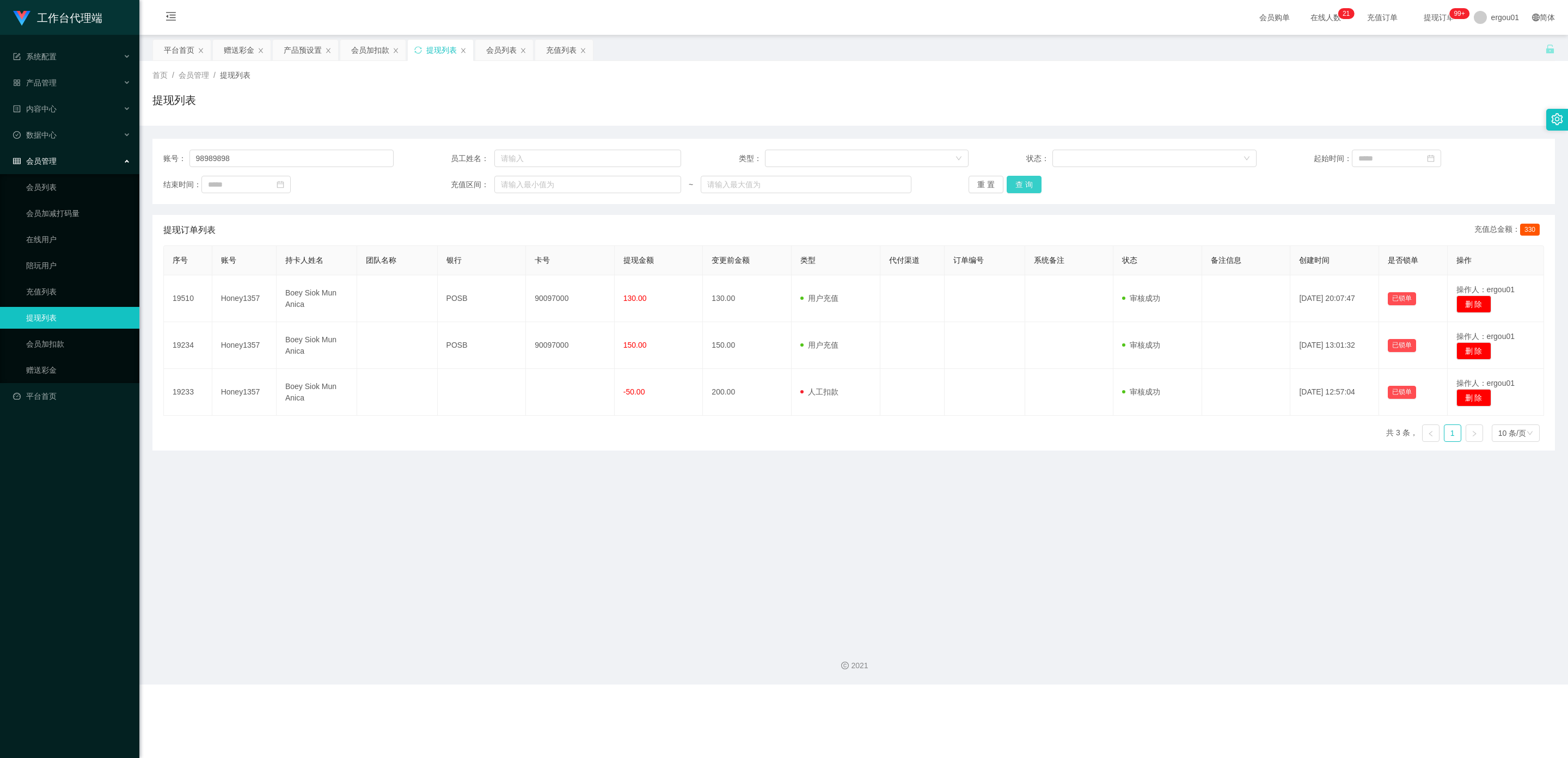
click at [556, 185] on button "查 询" at bounding box center [1024, 185] width 35 height 17
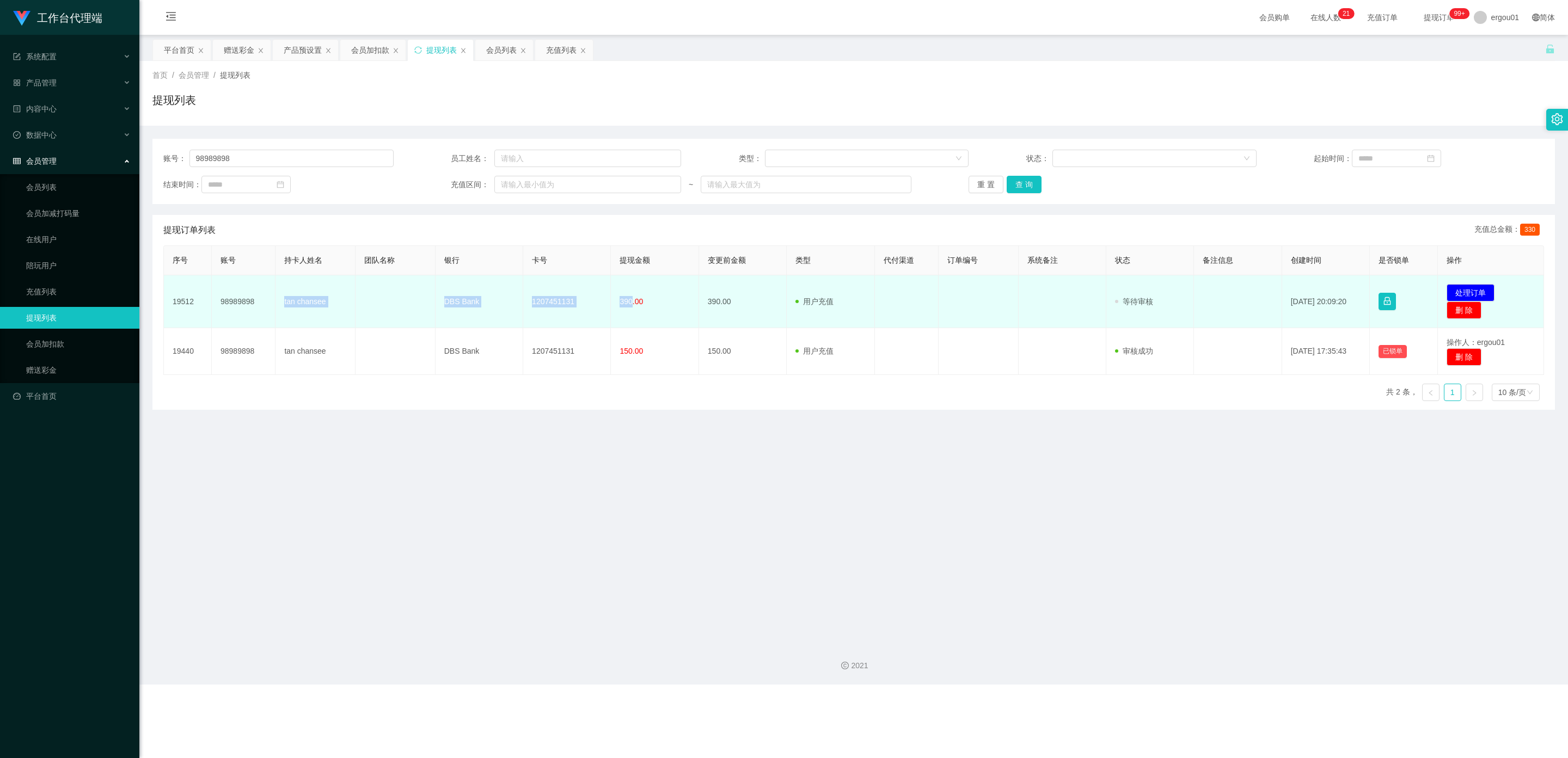
drag, startPoint x: 629, startPoint y: 301, endPoint x: 283, endPoint y: 299, distance: 346.0
click at [283, 299] on tr "19512 98989898 tan chansee DBS Bank 1207451131 390.00 390.00 用户充值 人工扣款 审核驳回 审核成…" at bounding box center [854, 301] width 1380 height 53
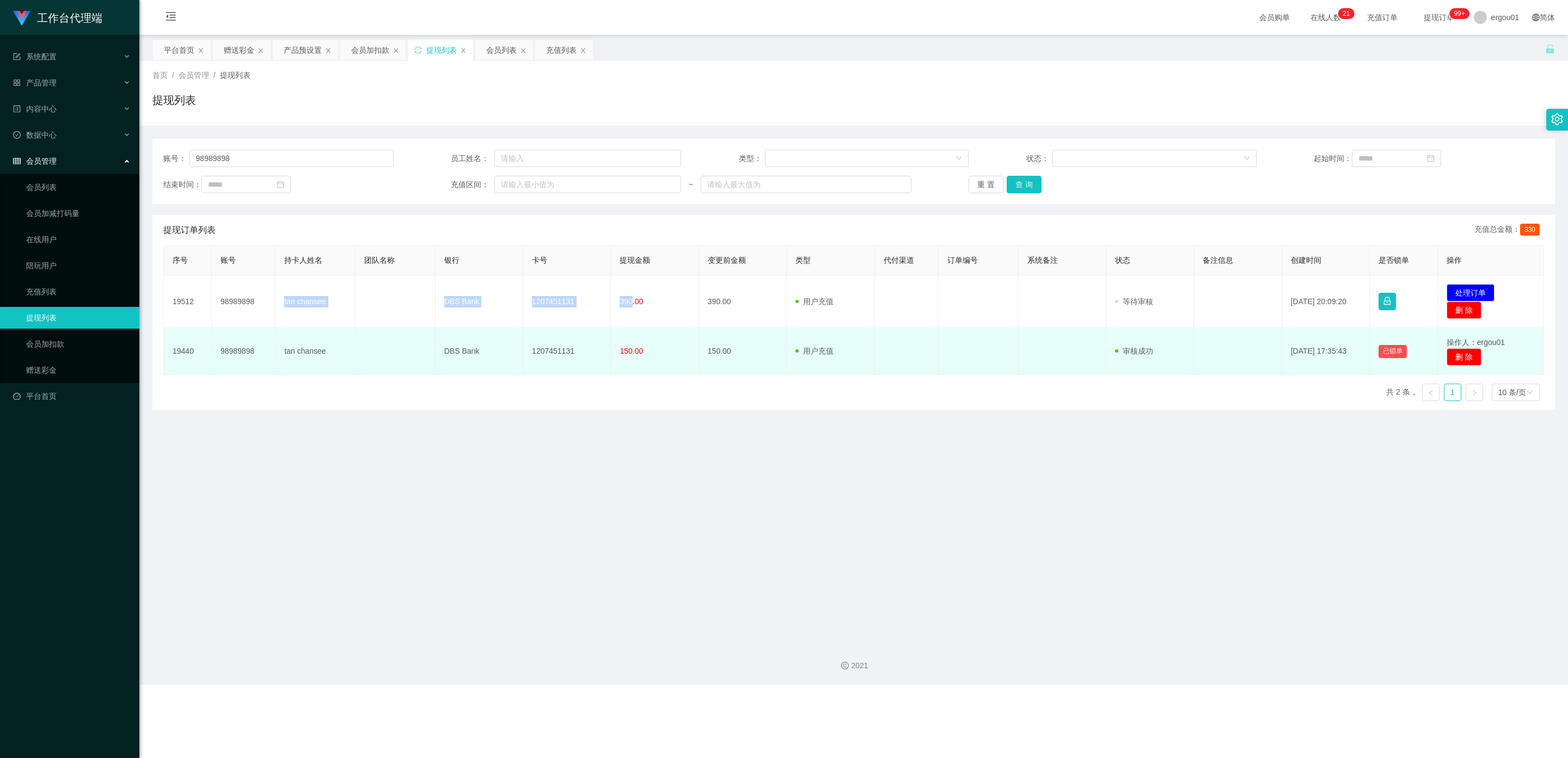
copy tr "tan chansee DBS Bank 1207451131 390"
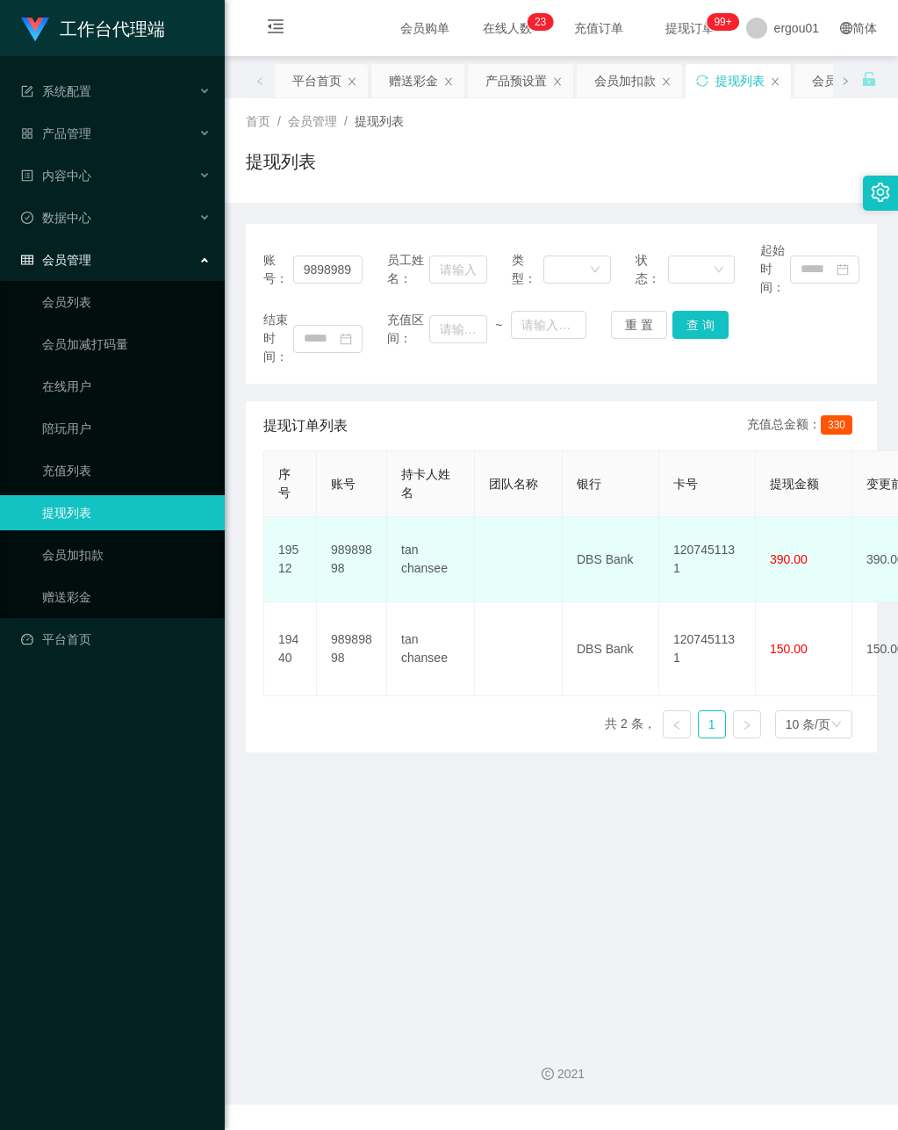
click at [416, 798] on main "关闭左侧 关闭右侧 关闭其它 刷新页面 平台首页 赠送彩金 产品预设置 会员加扣款 提现列表 会员列表 充值列表 首页 / 会员管理 / 提现列表 / 提现列…" at bounding box center [562, 539] width 674 height 967
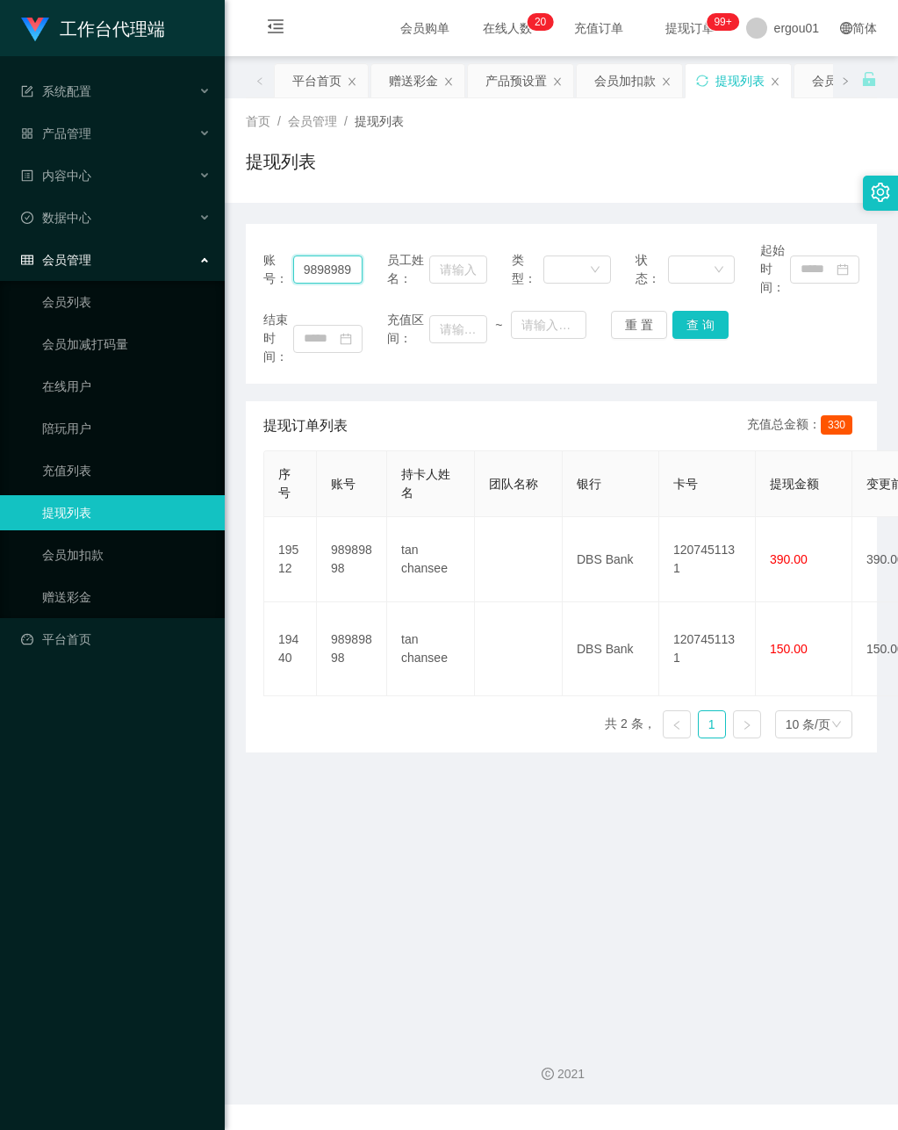
scroll to position [0, 6]
drag, startPoint x: 298, startPoint y: 263, endPoint x: 537, endPoint y: 306, distance: 243.4
click at [537, 306] on div "账号： 98989898 员工姓名： 类型： 状态： 起始时间： 结束时间： 充值区间： ~ 重 置 查 询" at bounding box center [561, 304] width 631 height 160
paste input "89288176"
type input "89288176"
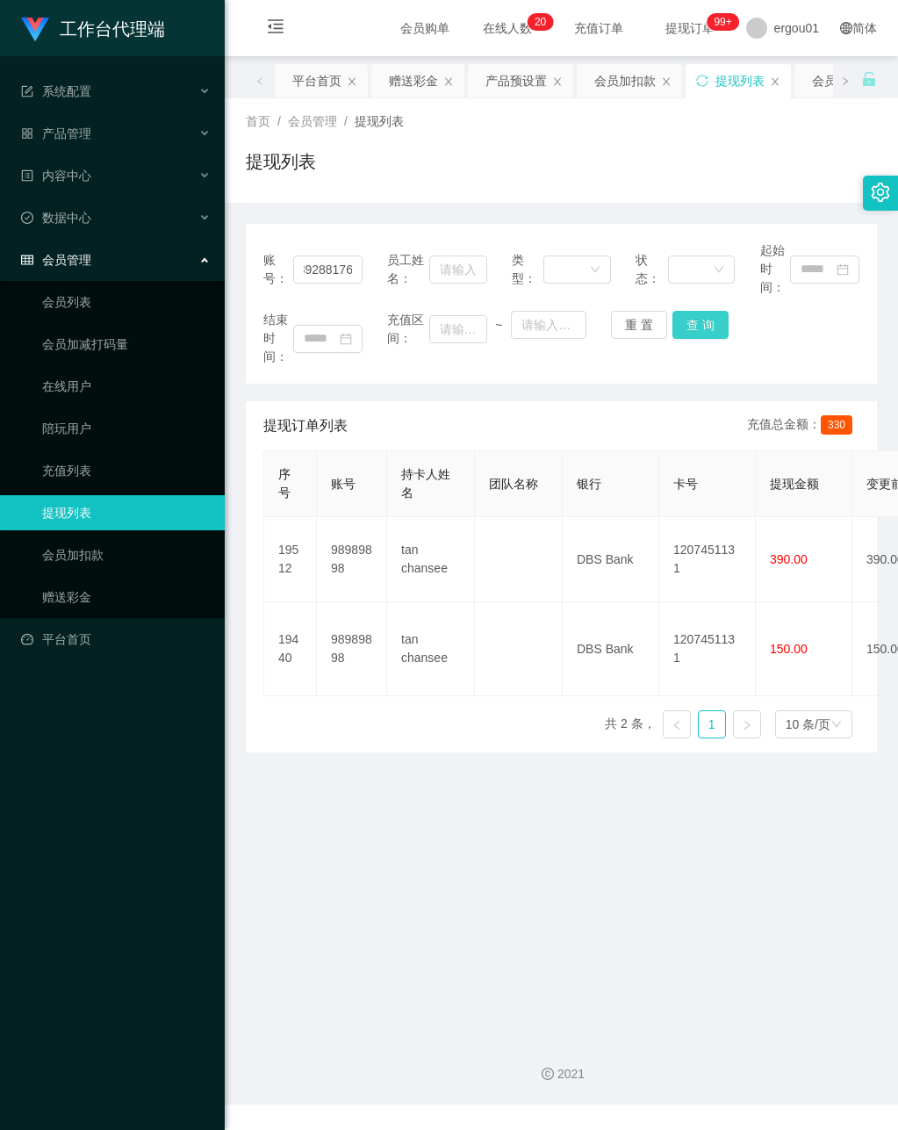
drag, startPoint x: 685, startPoint y: 317, endPoint x: 703, endPoint y: 324, distance: 19.7
click at [685, 317] on button "查 询" at bounding box center [701, 325] width 56 height 28
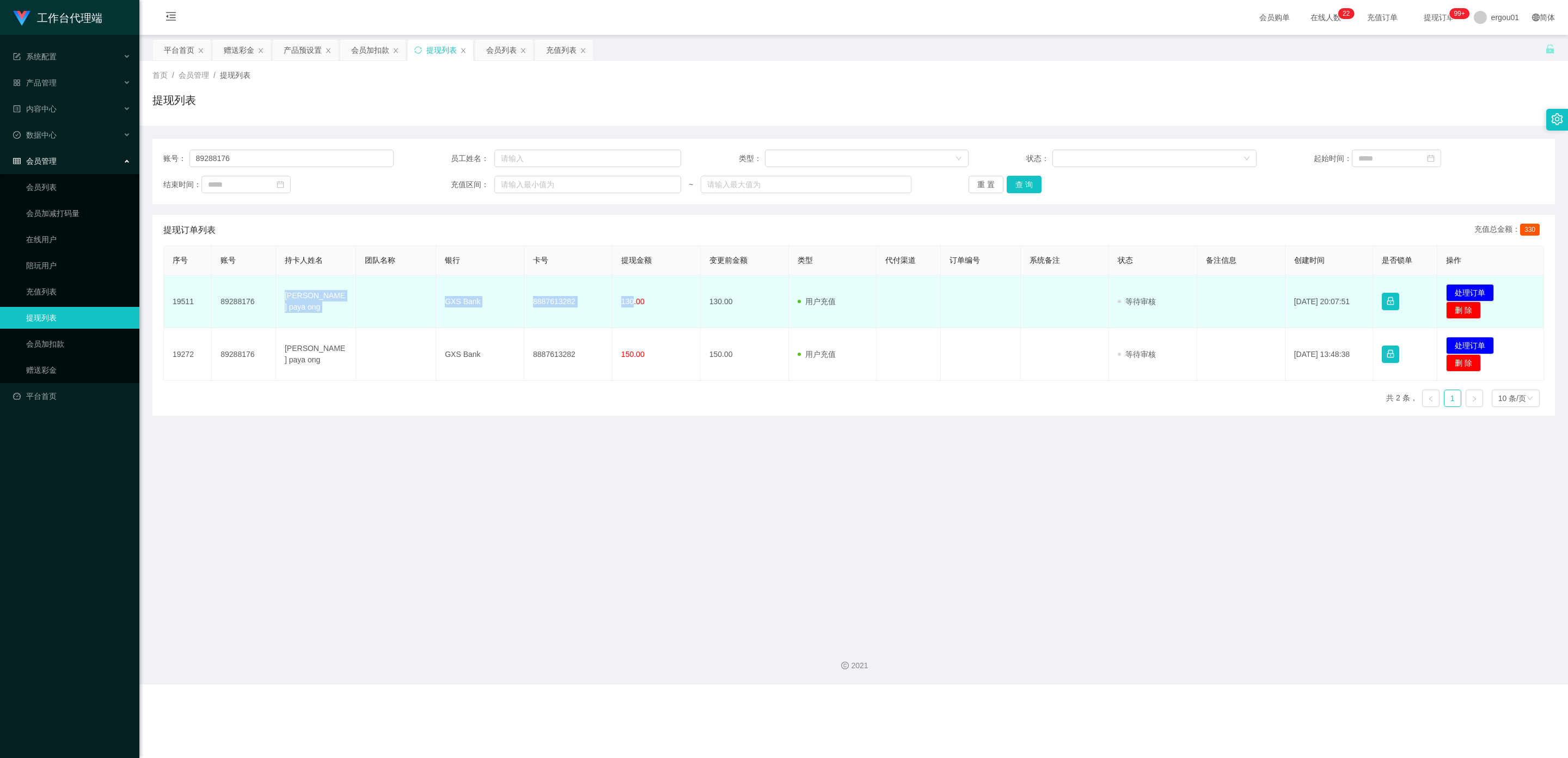
drag, startPoint x: 631, startPoint y: 301, endPoint x: 283, endPoint y: 299, distance: 348.0
click at [283, 297] on tr "19511 89288176 Rachel Jasmine paya ong GXS Bank 8887613282 130.00 130.00 用户充值 人…" at bounding box center [854, 301] width 1380 height 53
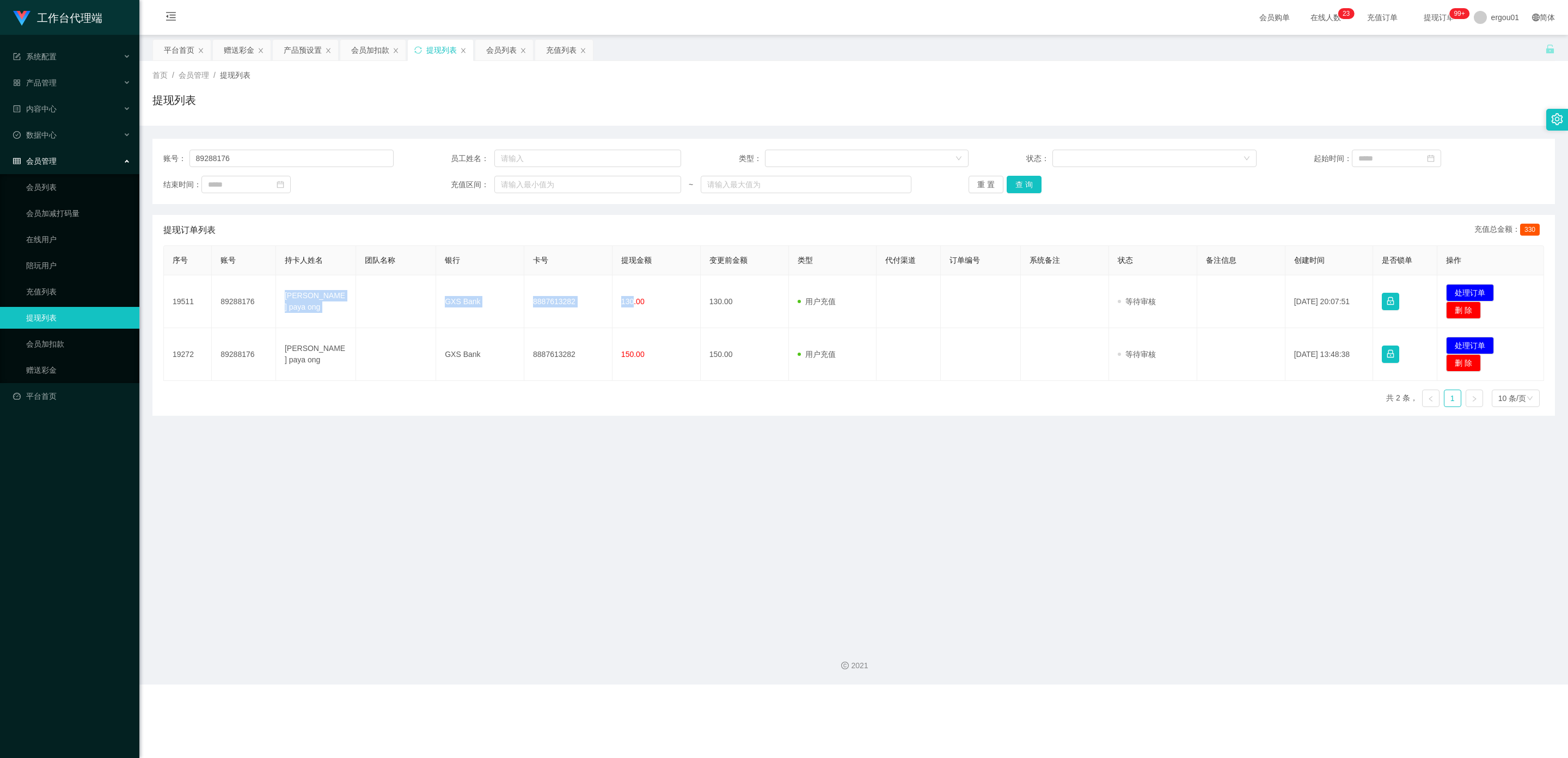
copy tr "Rachel Jasmine paya ong GXS Bank 8887613282 130"
